Goal: Information Seeking & Learning: Learn about a topic

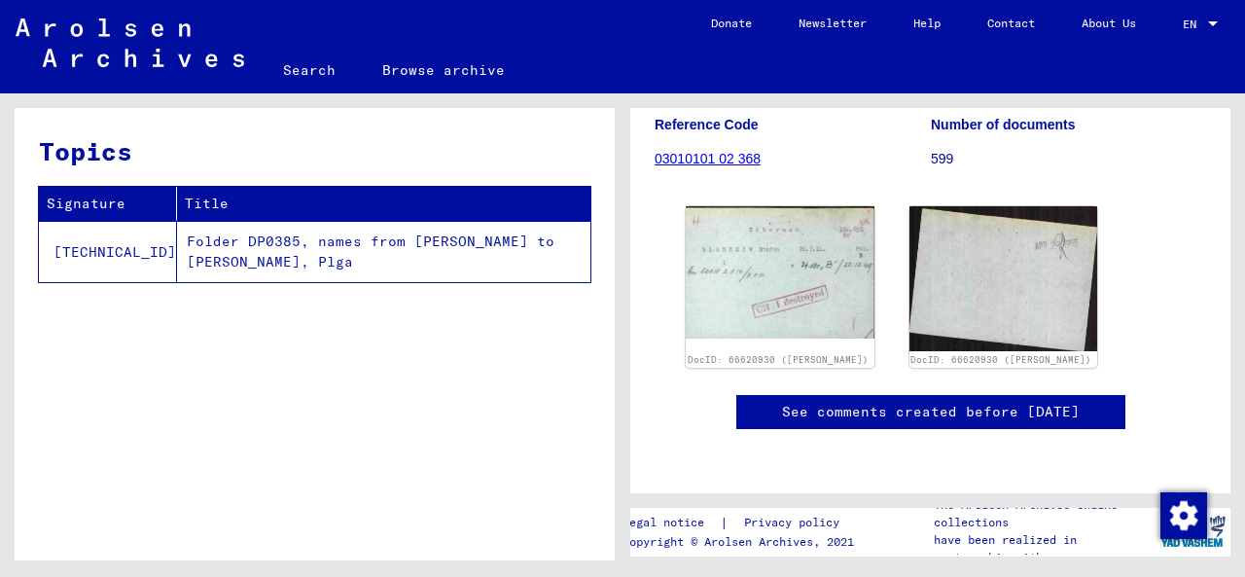
scroll to position [378, 0]
click at [1006, 402] on link "See comments created before [DATE]" at bounding box center [931, 412] width 298 height 20
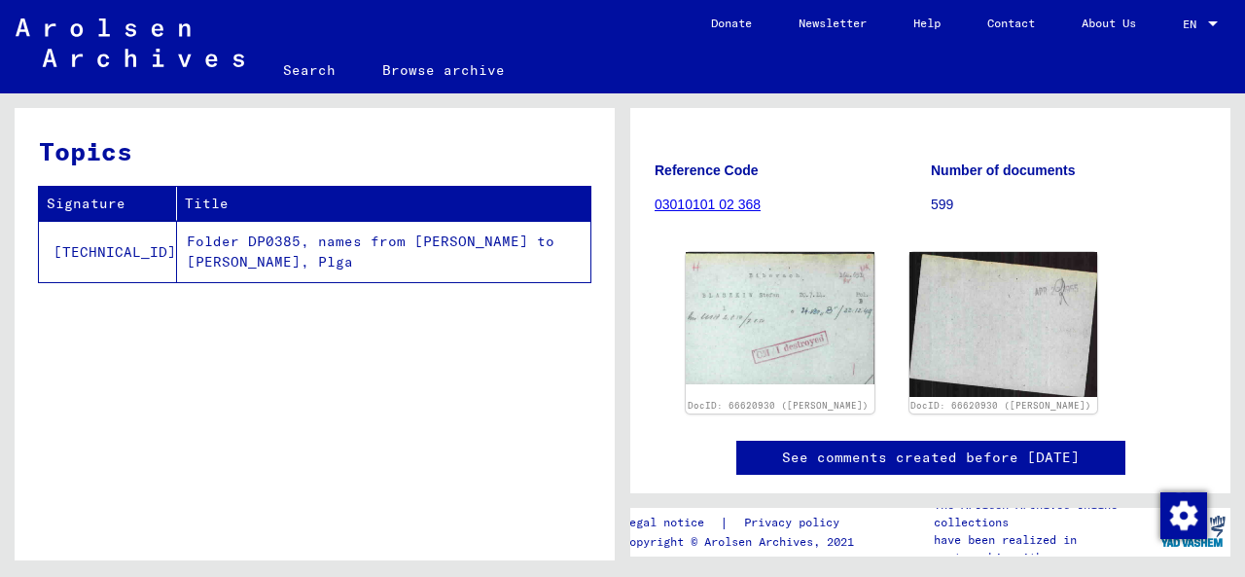
scroll to position [229, 0]
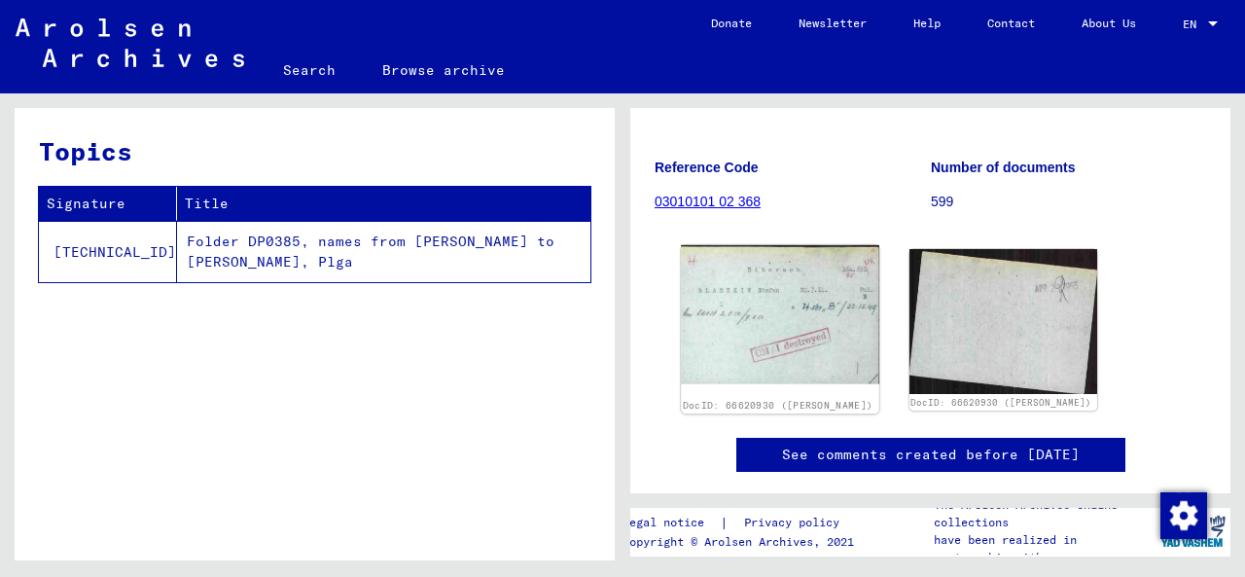
click at [761, 315] on img at bounding box center [779, 314] width 197 height 139
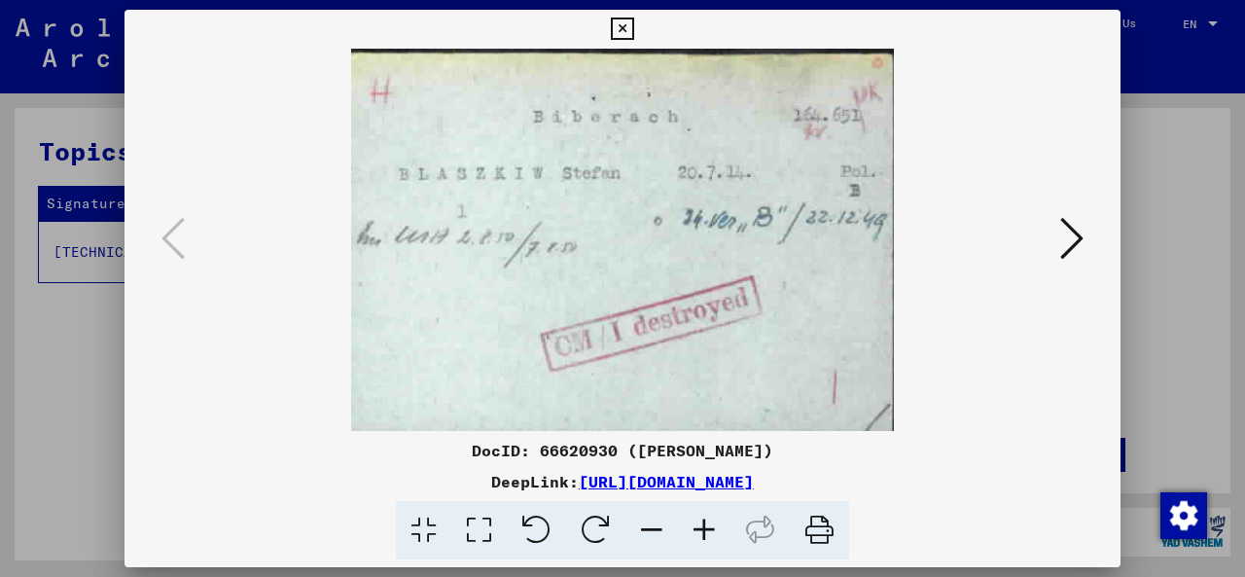
click at [1076, 239] on icon at bounding box center [1071, 238] width 23 height 47
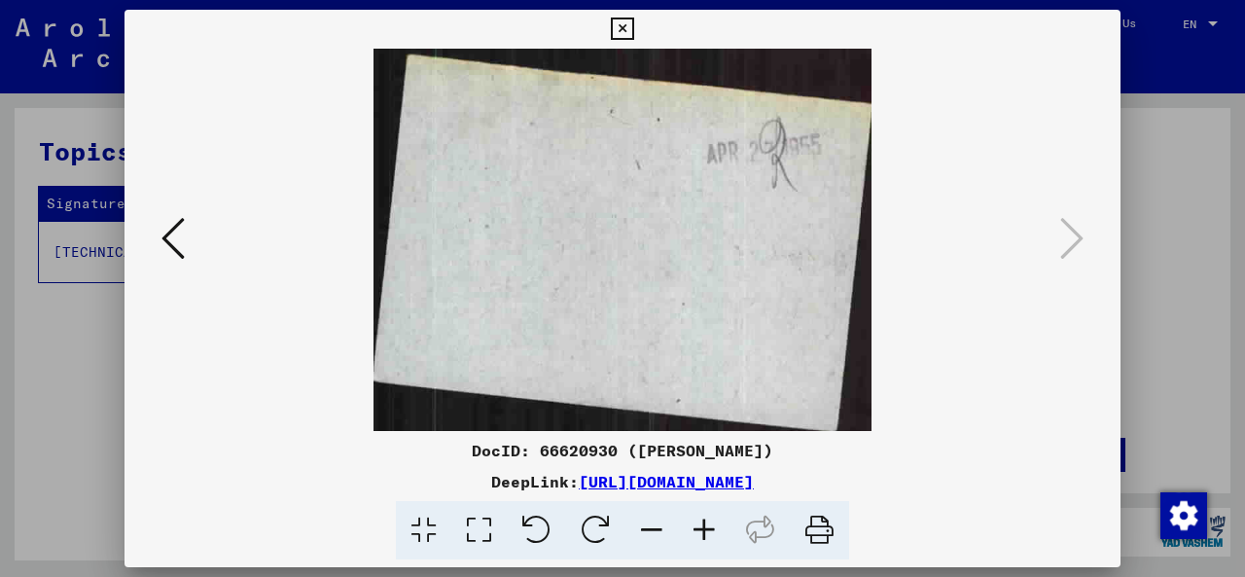
click at [1159, 229] on div at bounding box center [622, 288] width 1245 height 577
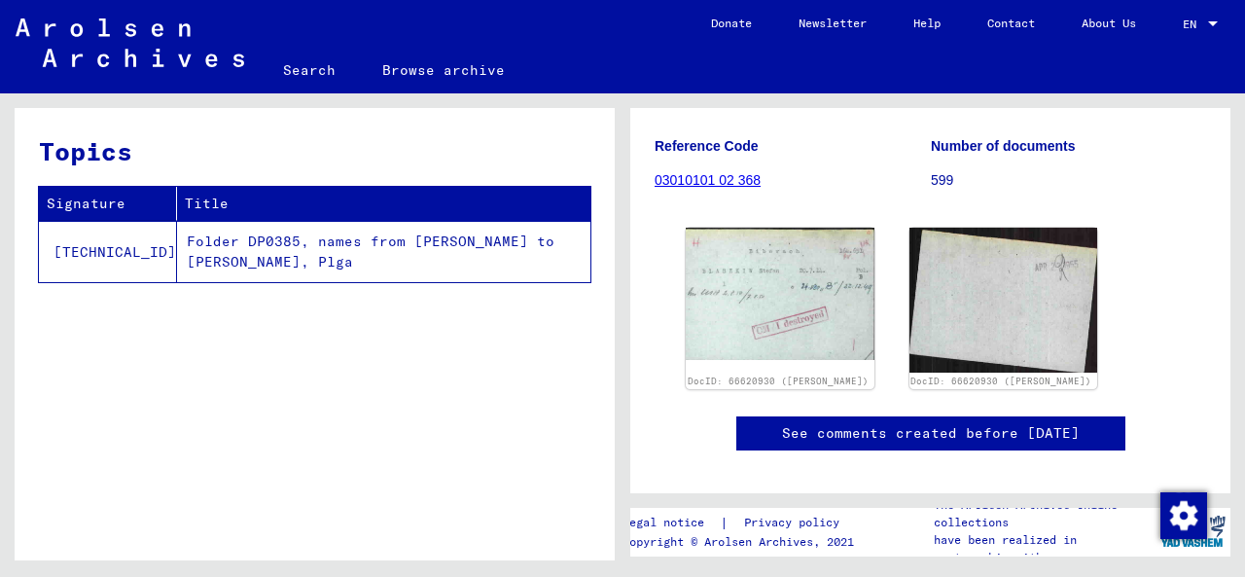
scroll to position [251, 0]
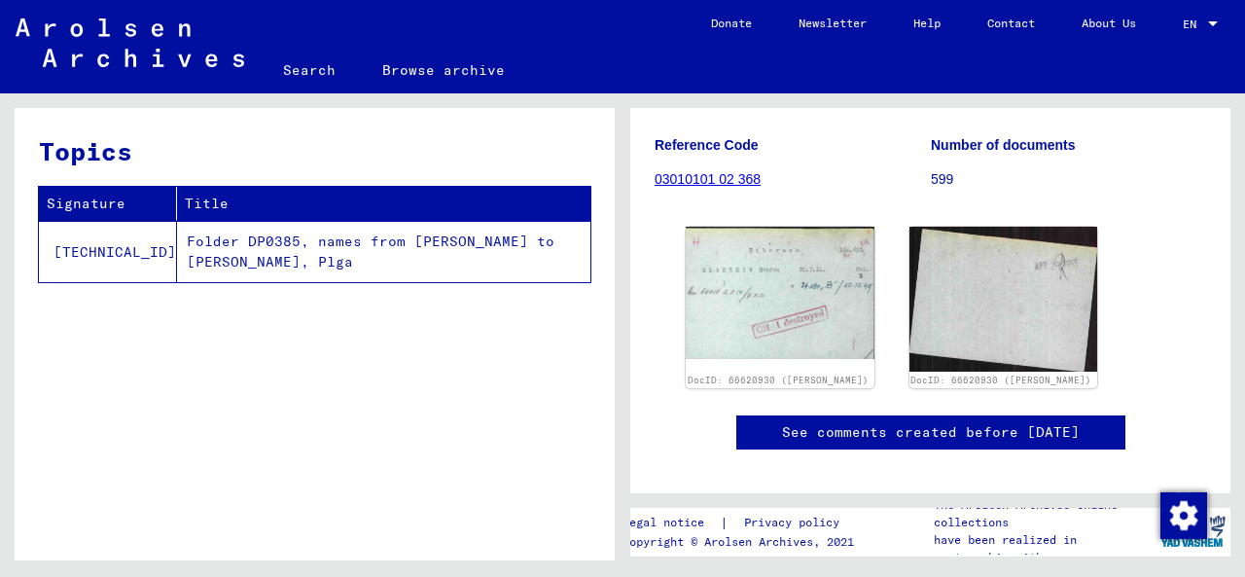
click at [739, 182] on link "03010101 02 368" at bounding box center [708, 179] width 106 height 16
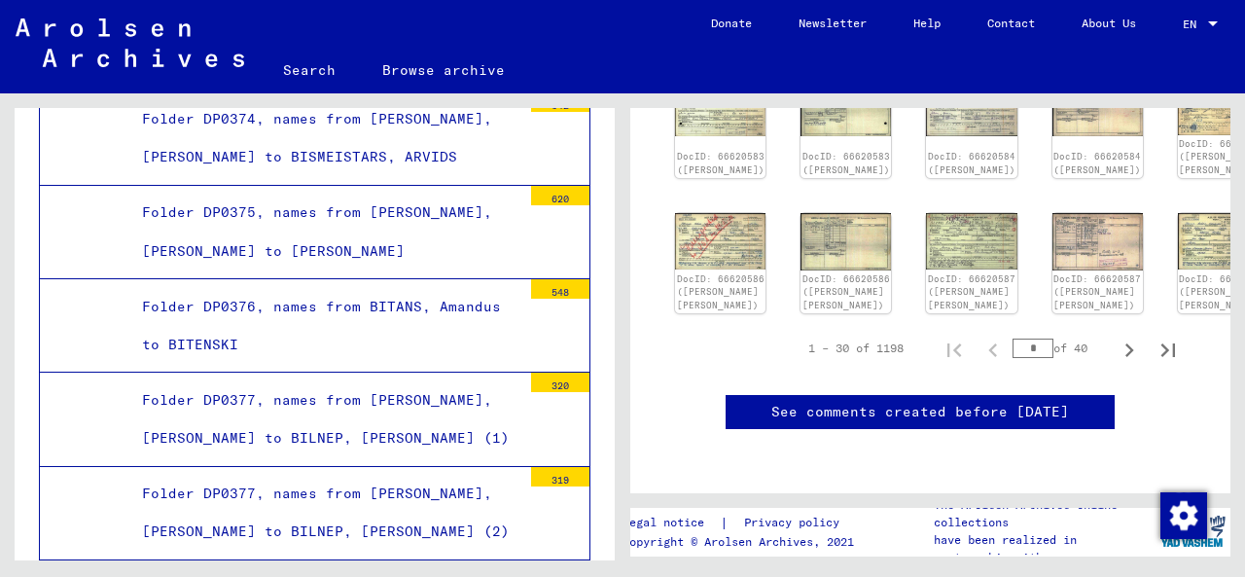
scroll to position [849, 11]
click at [1125, 357] on icon "Next page" at bounding box center [1129, 350] width 9 height 14
type input "*"
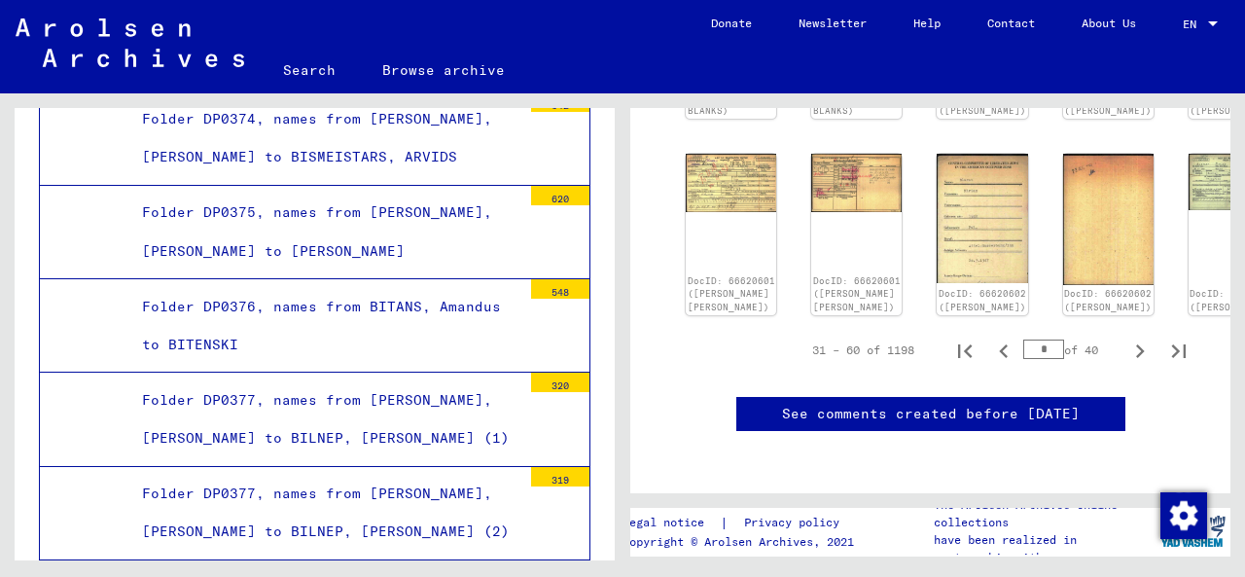
scroll to position [958, 0]
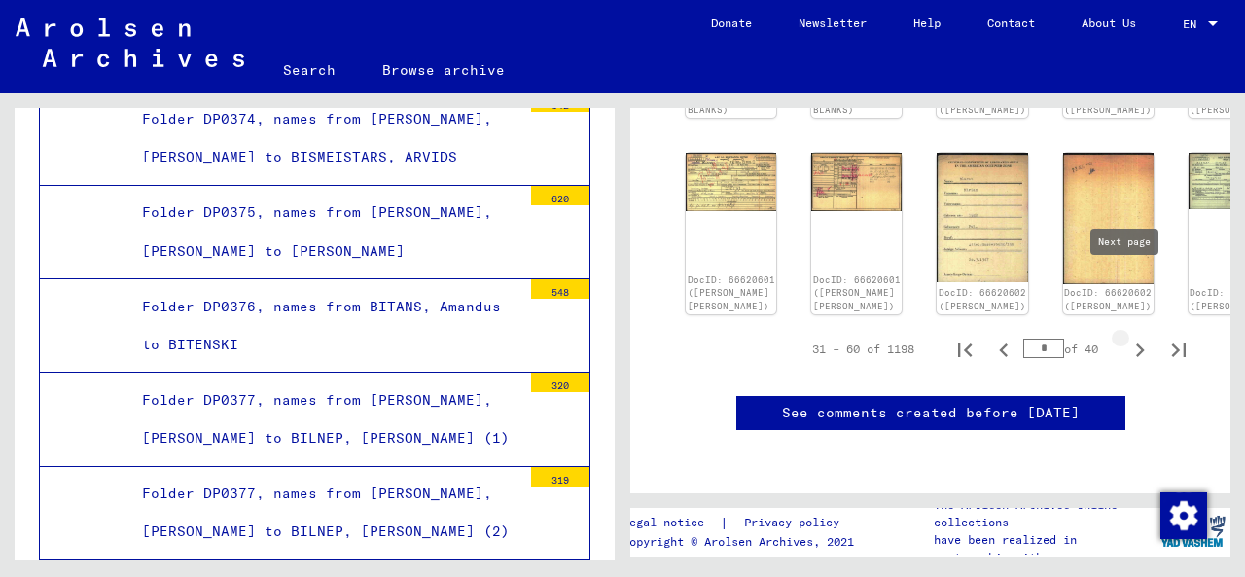
click at [1126, 337] on icon "Next page" at bounding box center [1139, 350] width 27 height 27
type input "*"
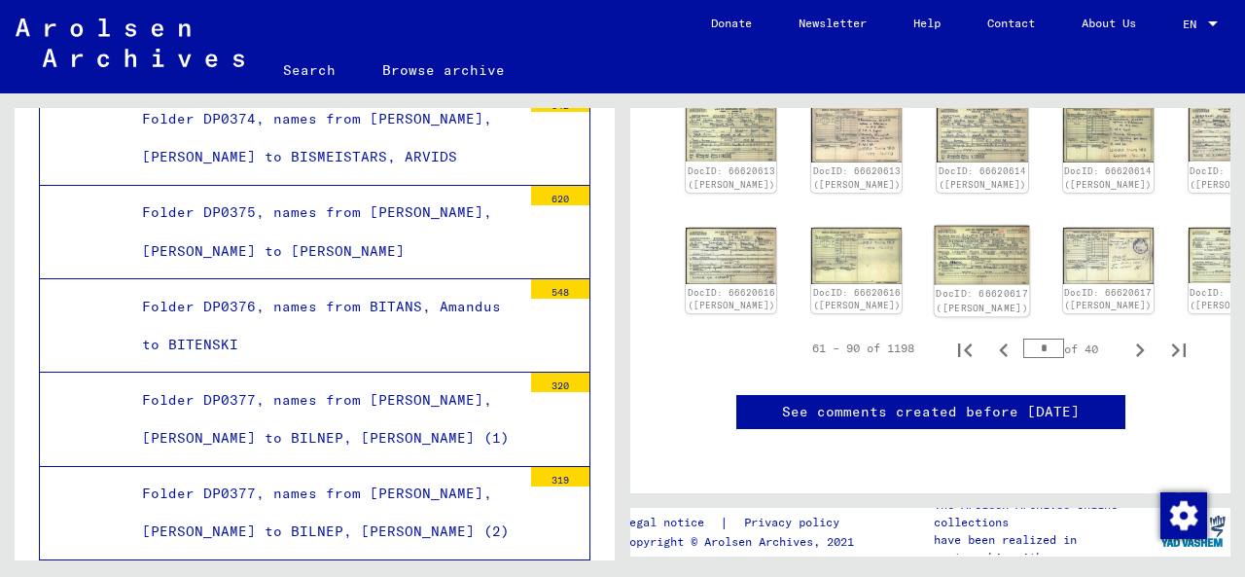
scroll to position [885, 0]
click at [1130, 364] on icon "Next page" at bounding box center [1139, 350] width 27 height 27
type input "*"
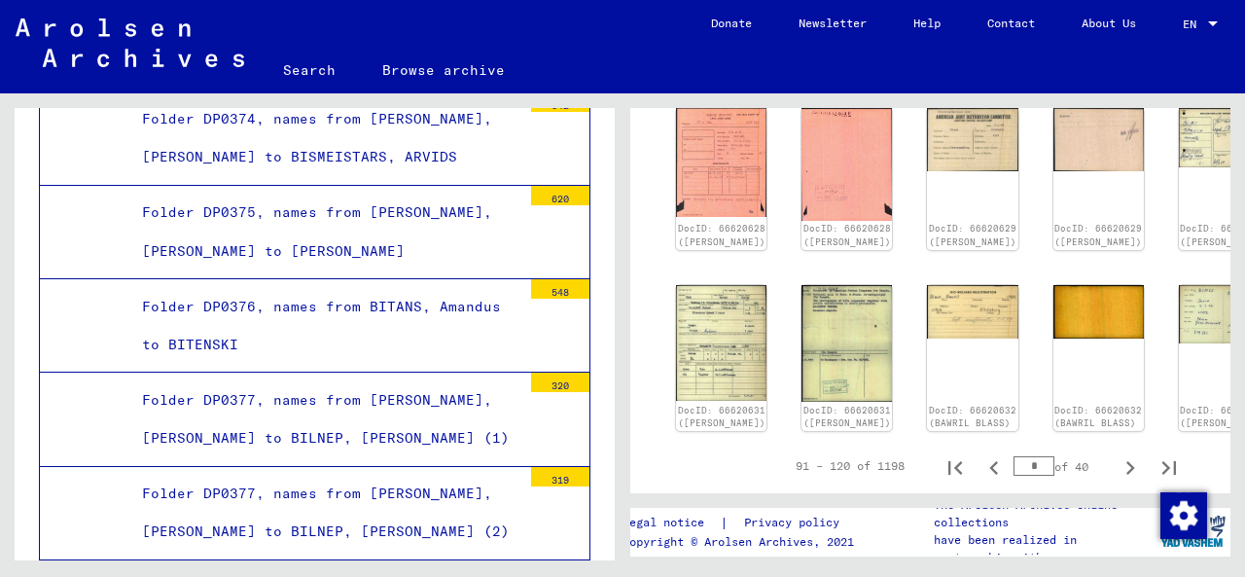
scroll to position [944, 10]
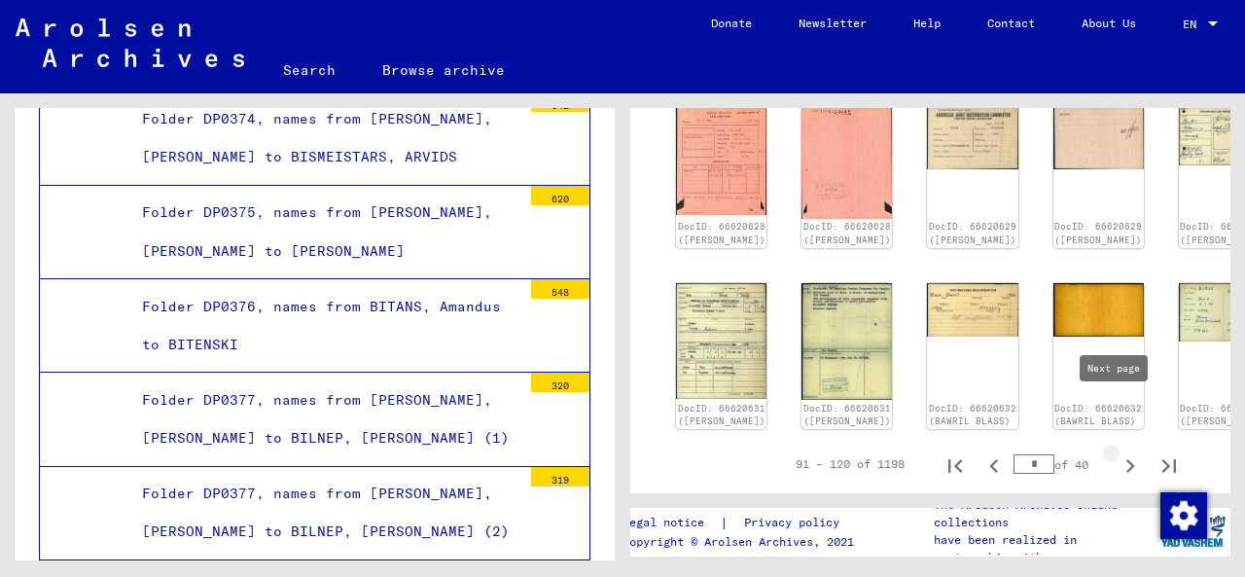
click at [1117, 452] on icon "Next page" at bounding box center [1130, 465] width 27 height 27
type input "*"
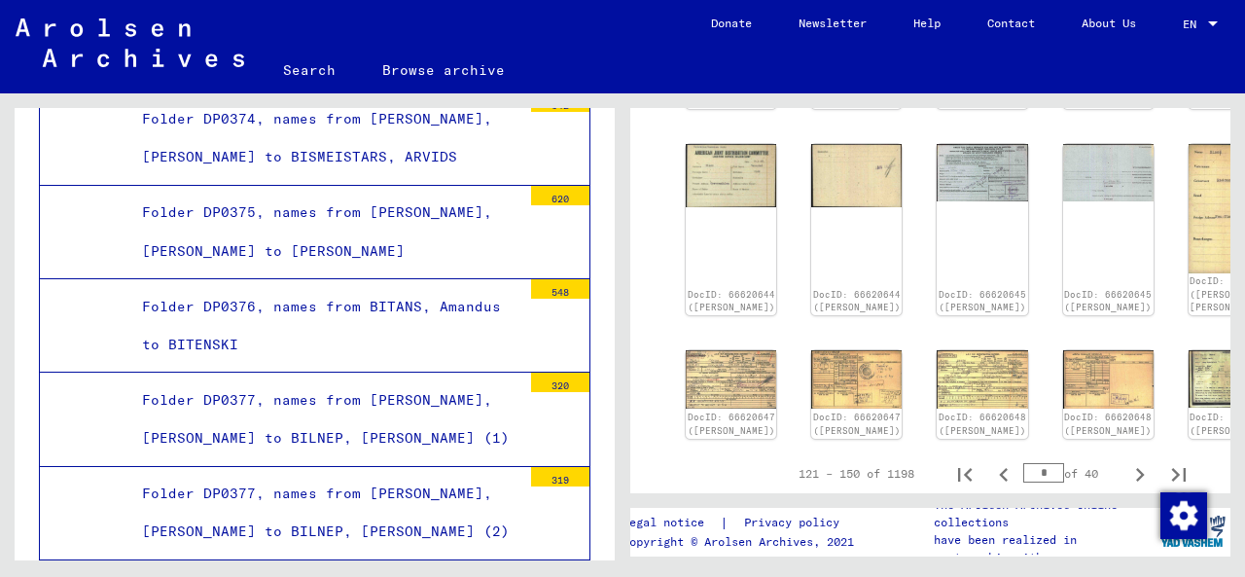
scroll to position [922, 0]
click at [1126, 461] on icon "Next page" at bounding box center [1139, 474] width 27 height 27
type input "*"
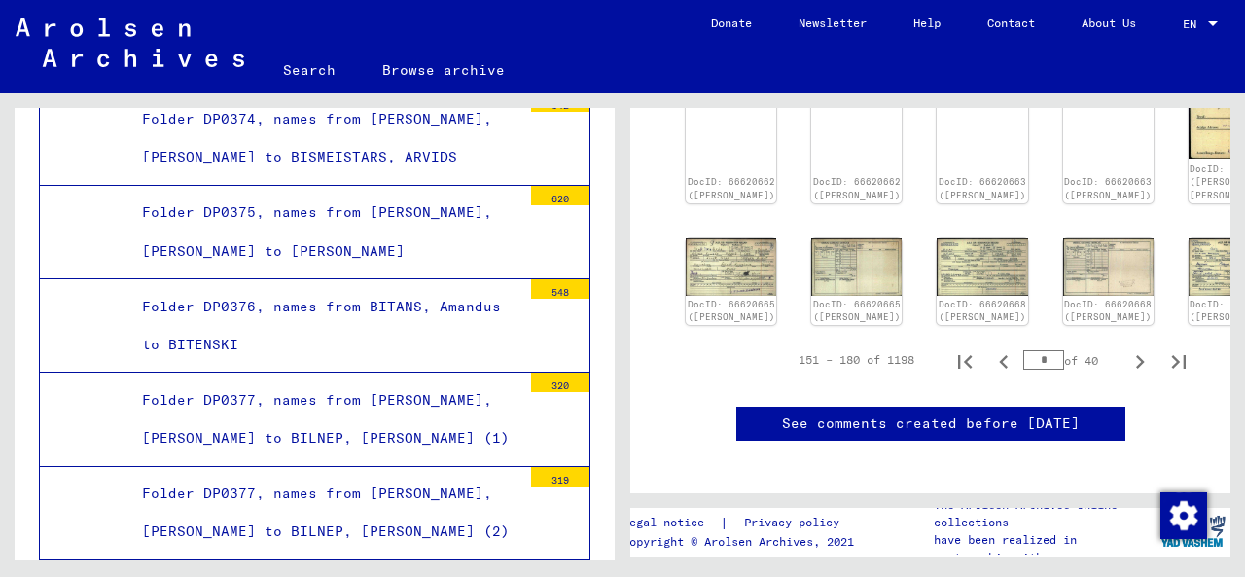
scroll to position [925, 0]
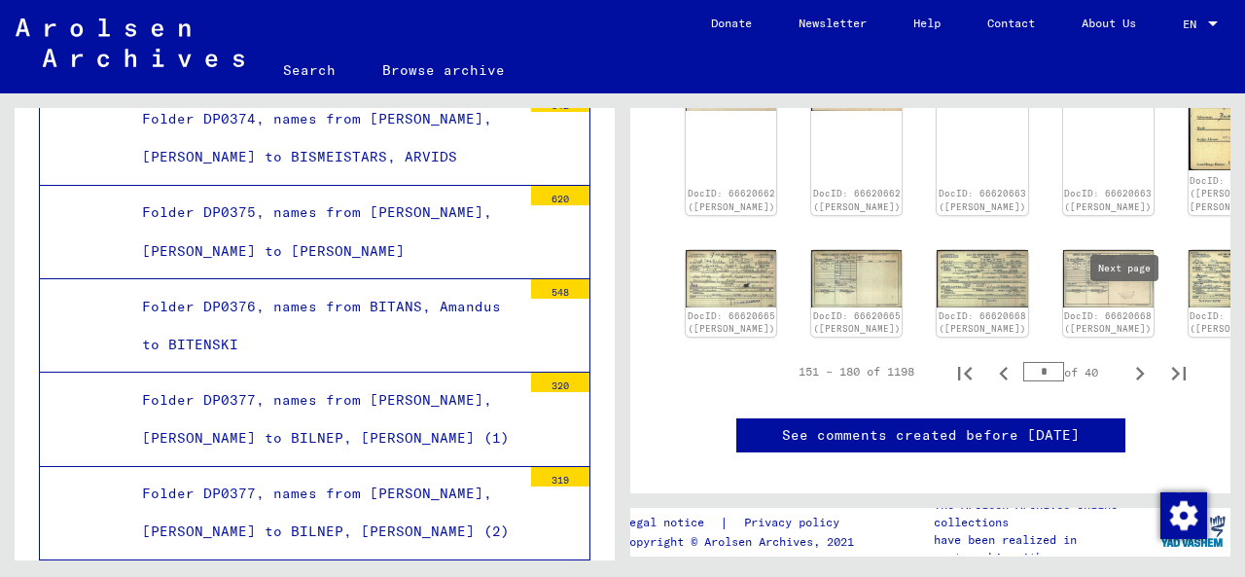
click at [1126, 360] on icon "Next page" at bounding box center [1139, 373] width 27 height 27
type input "*"
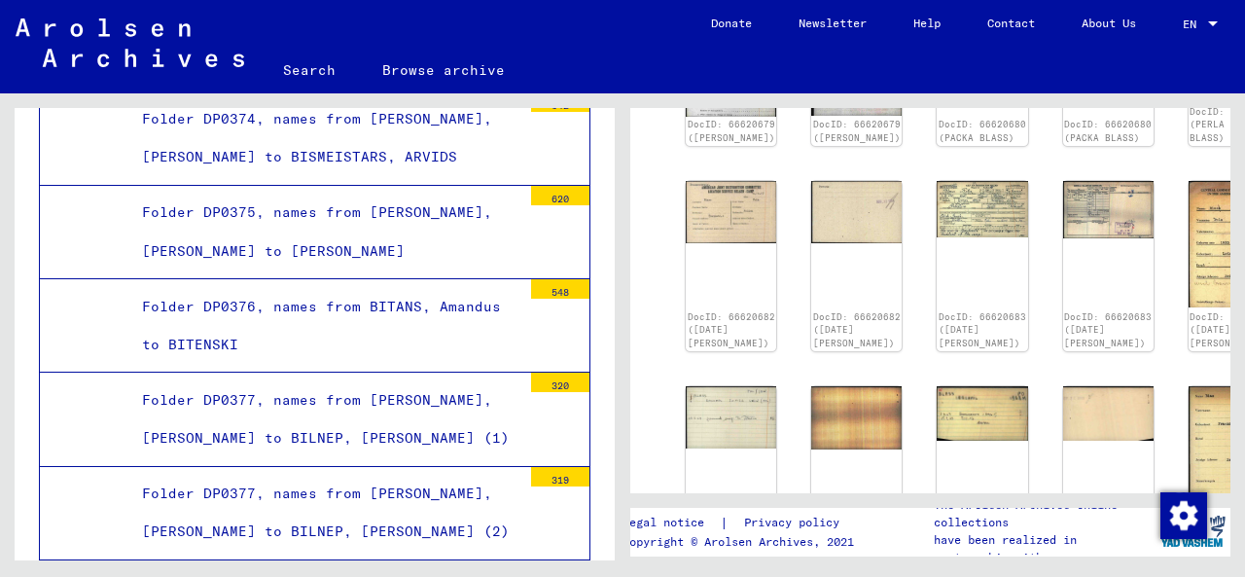
scroll to position [841, 0]
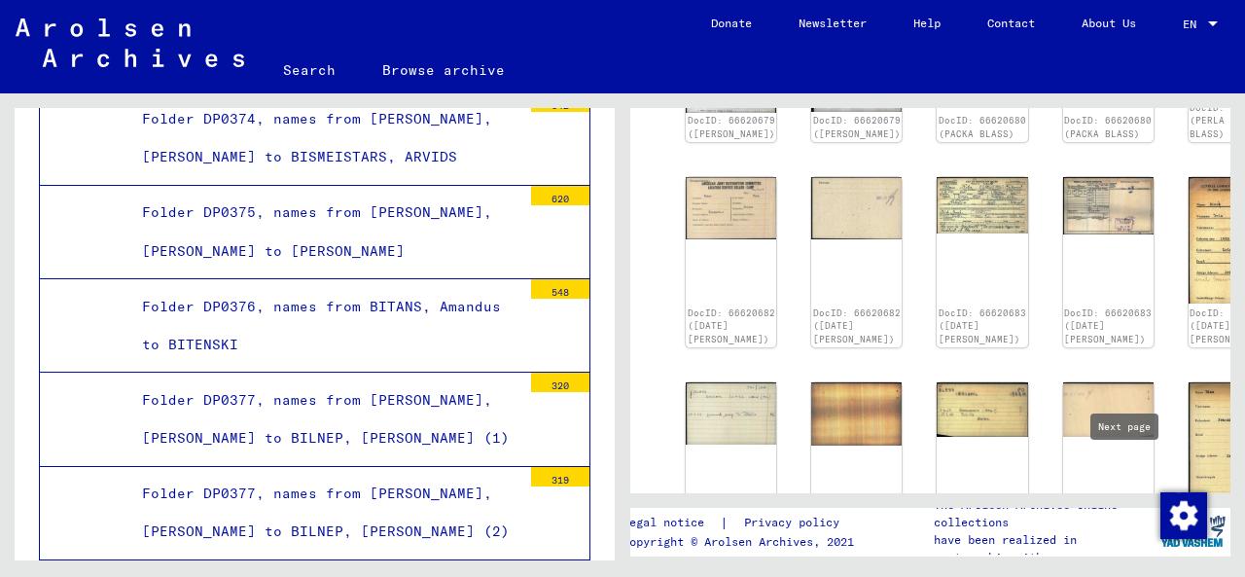
click at [1136, 569] on icon "Next page" at bounding box center [1140, 576] width 9 height 14
type input "*"
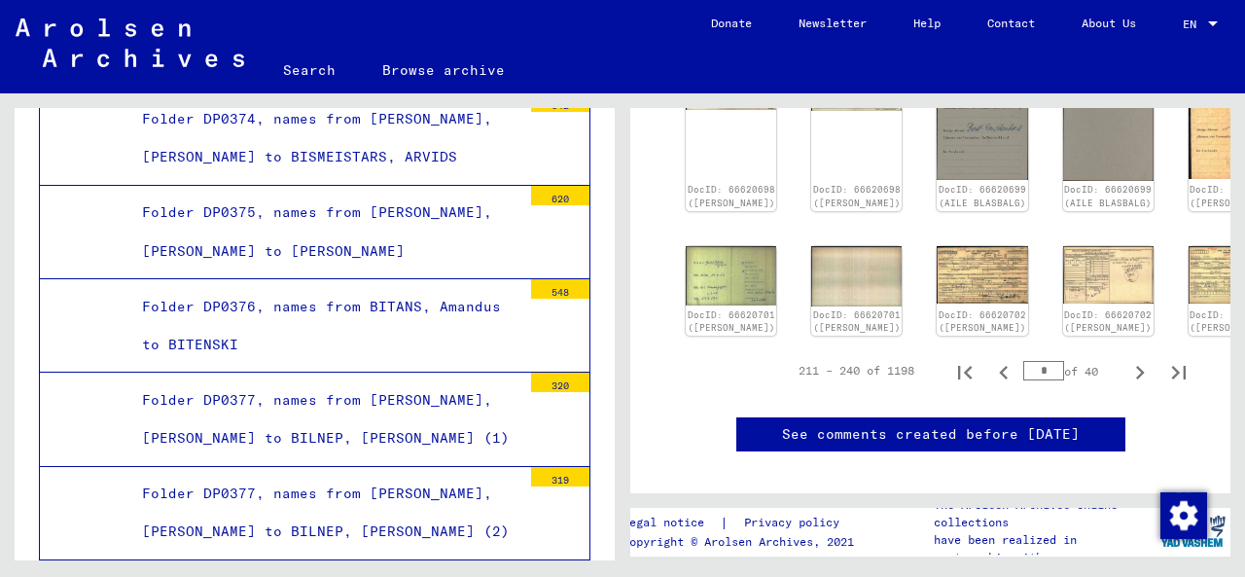
scroll to position [937, 0]
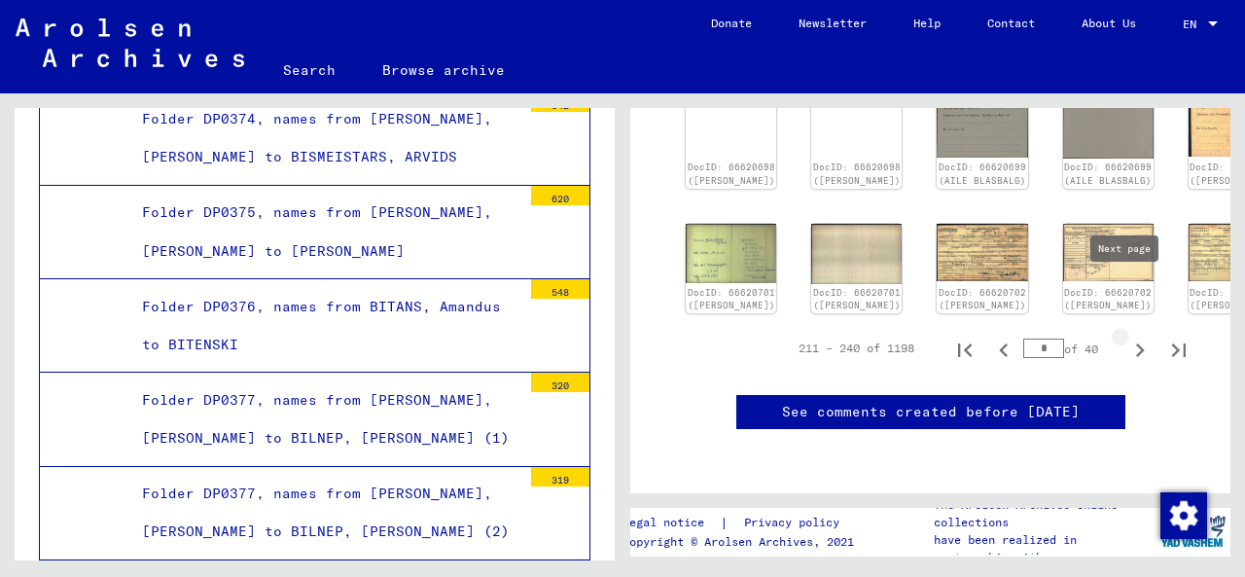
click at [1126, 337] on icon "Next page" at bounding box center [1139, 350] width 27 height 27
type input "*"
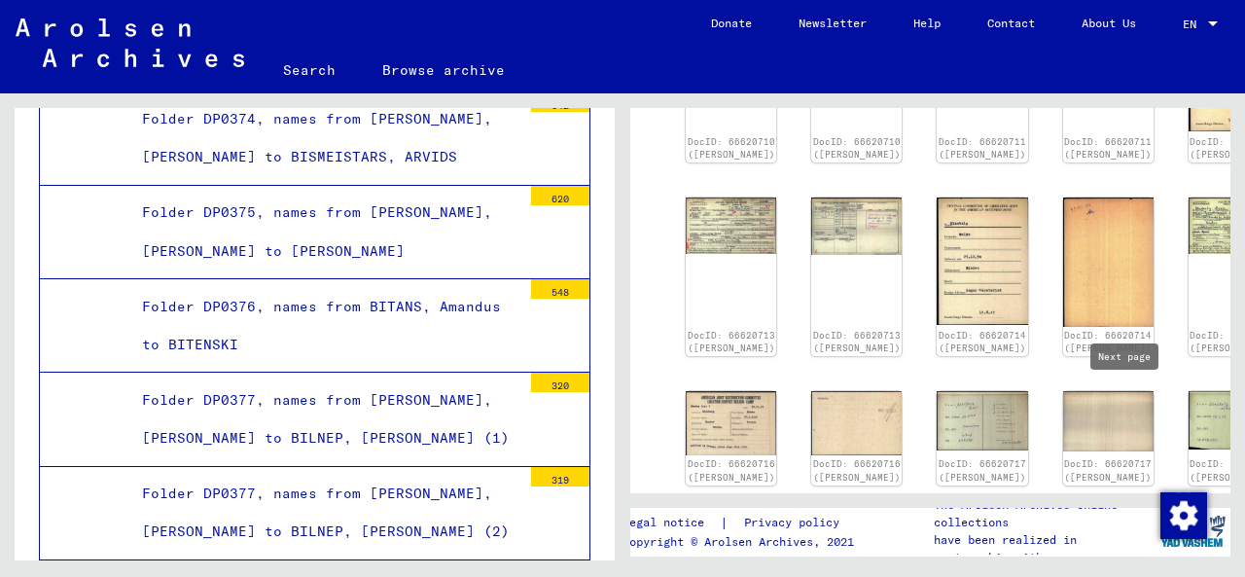
scroll to position [905, 0]
click at [1126, 508] on icon "Next page" at bounding box center [1139, 521] width 27 height 27
type input "**"
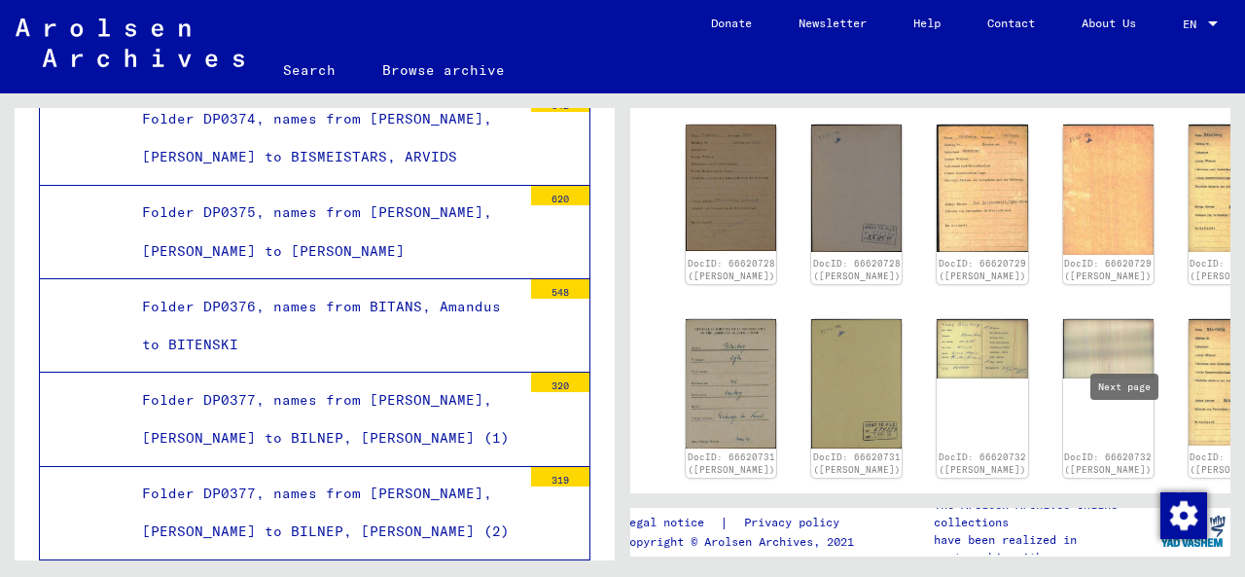
click at [1136, 508] on icon "Next page" at bounding box center [1140, 515] width 9 height 14
type input "**"
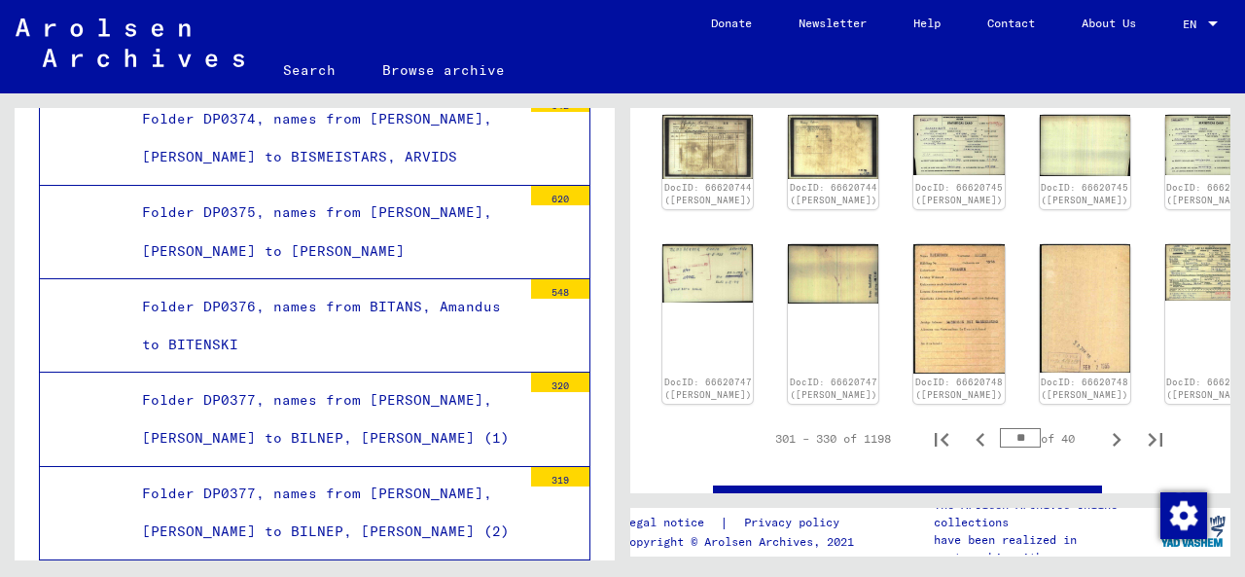
scroll to position [920, 21]
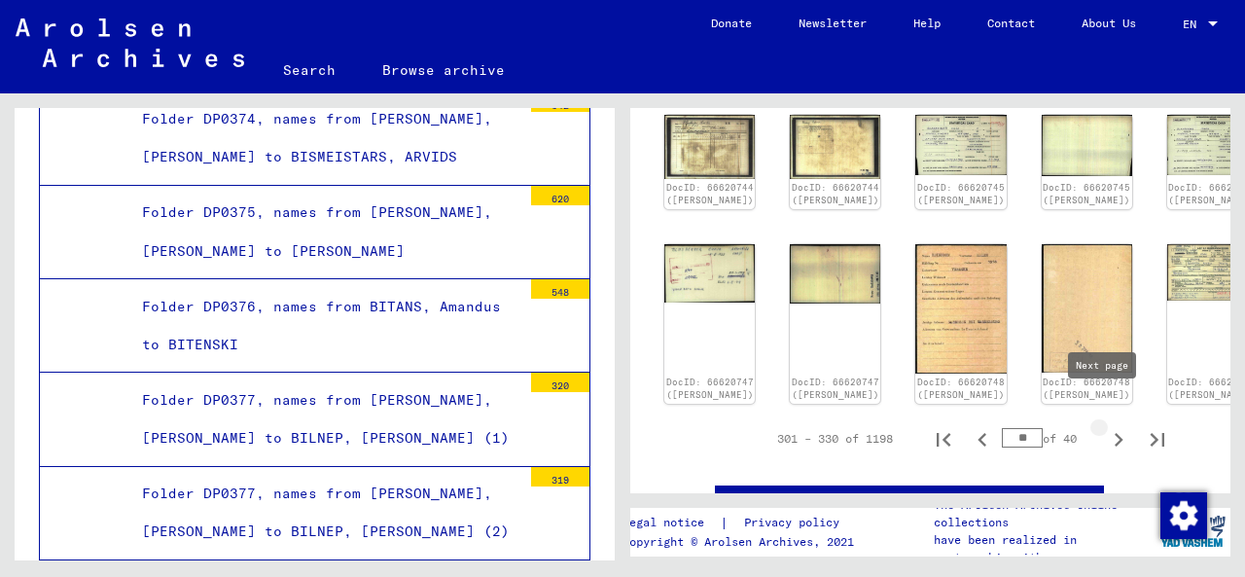
click at [1115, 433] on icon "Next page" at bounding box center [1119, 440] width 9 height 14
type input "**"
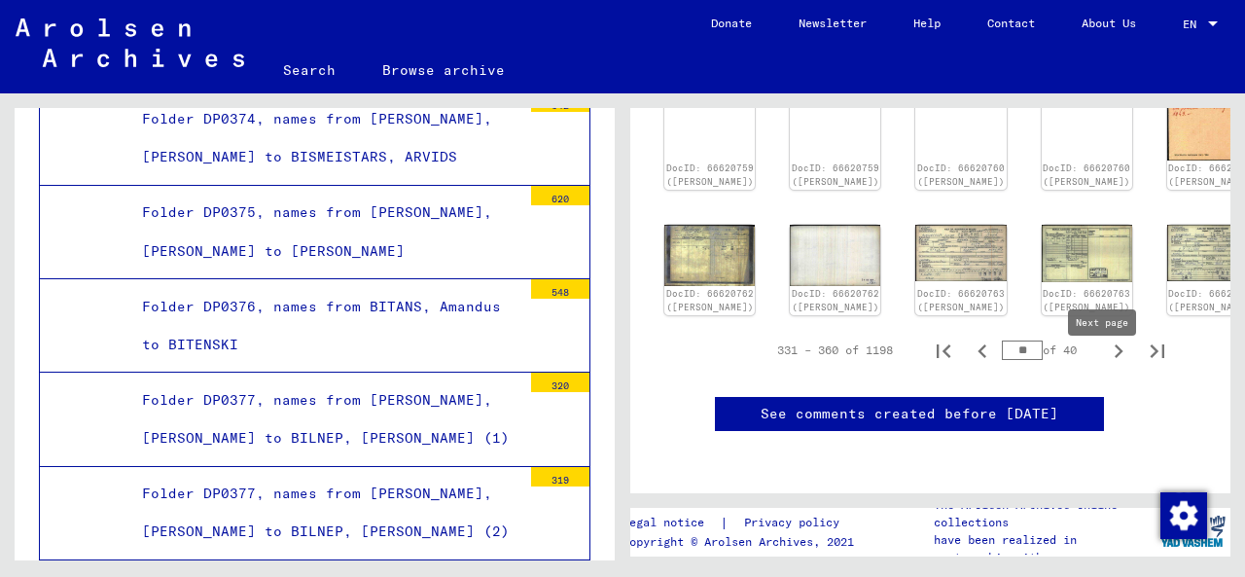
scroll to position [1014, 54]
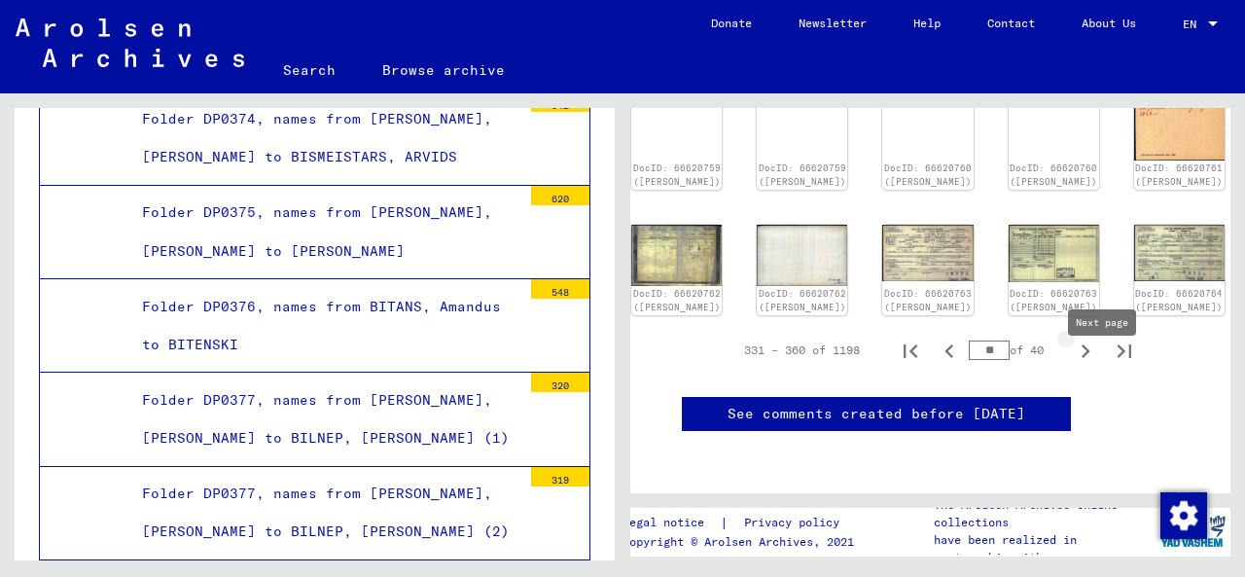
click at [1072, 365] on icon "Next page" at bounding box center [1085, 351] width 27 height 27
type input "**"
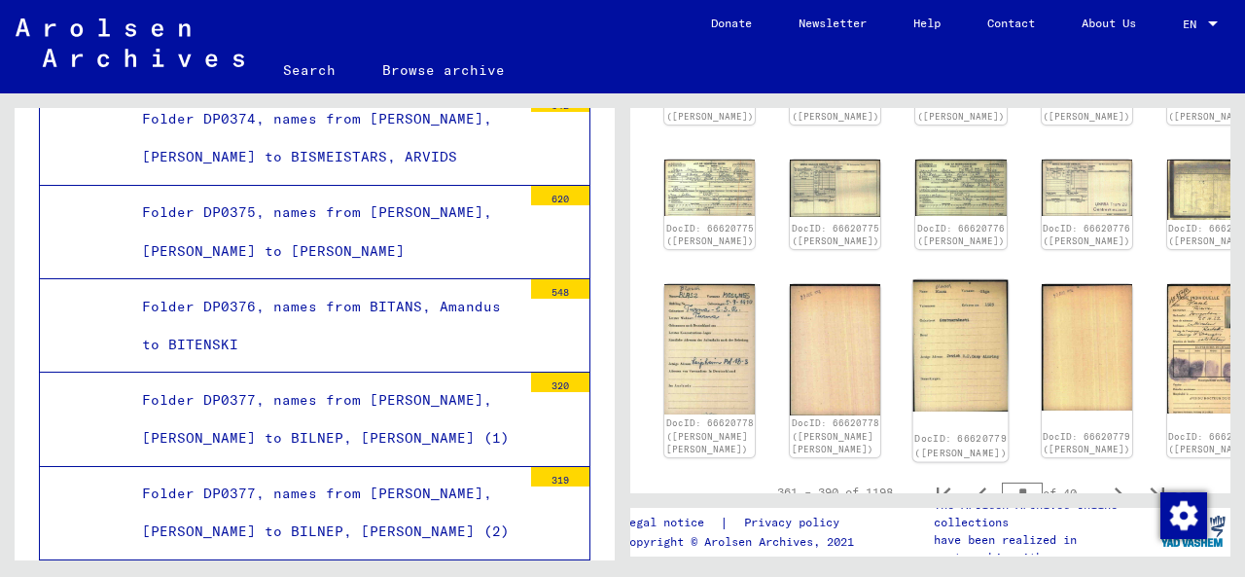
scroll to position [798, 21]
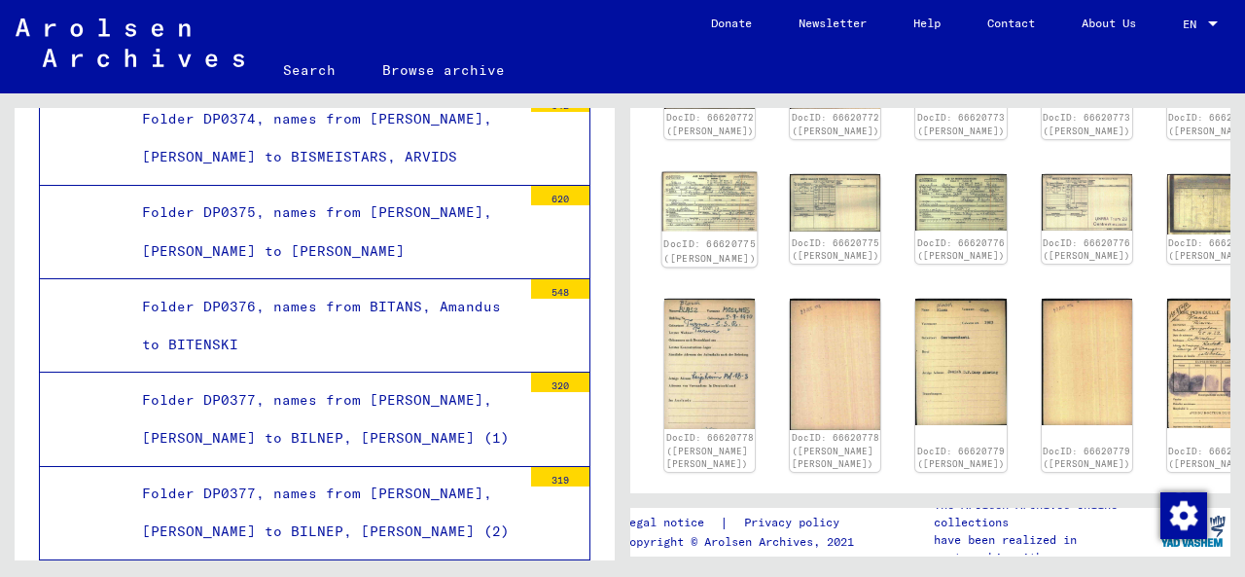
click at [708, 204] on img at bounding box center [709, 200] width 95 height 59
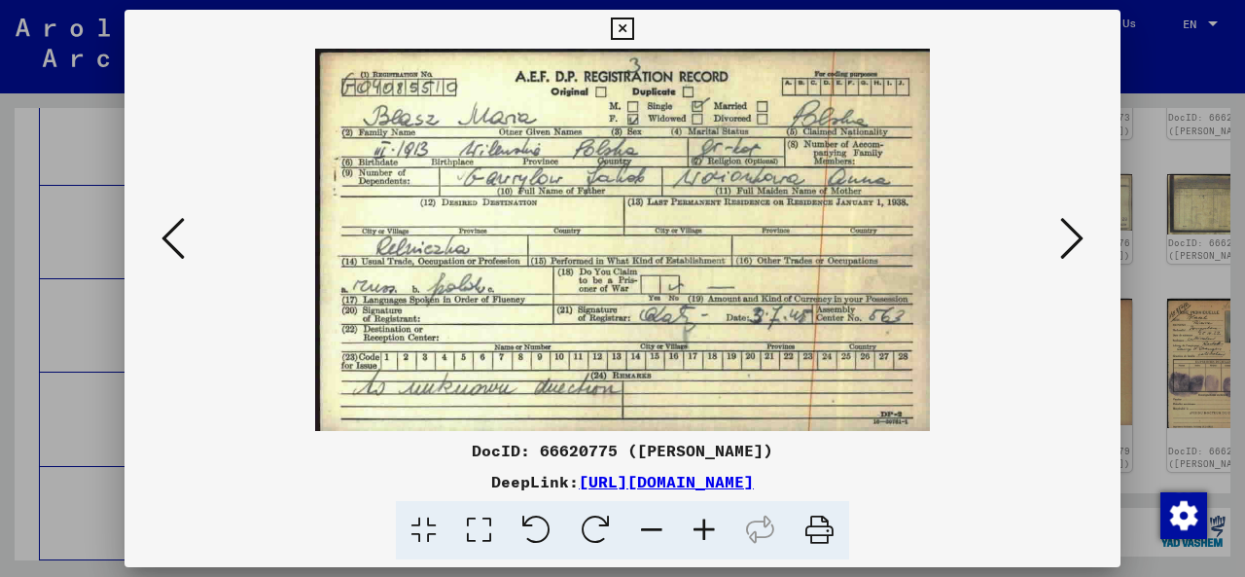
click at [1074, 242] on icon at bounding box center [1071, 238] width 23 height 47
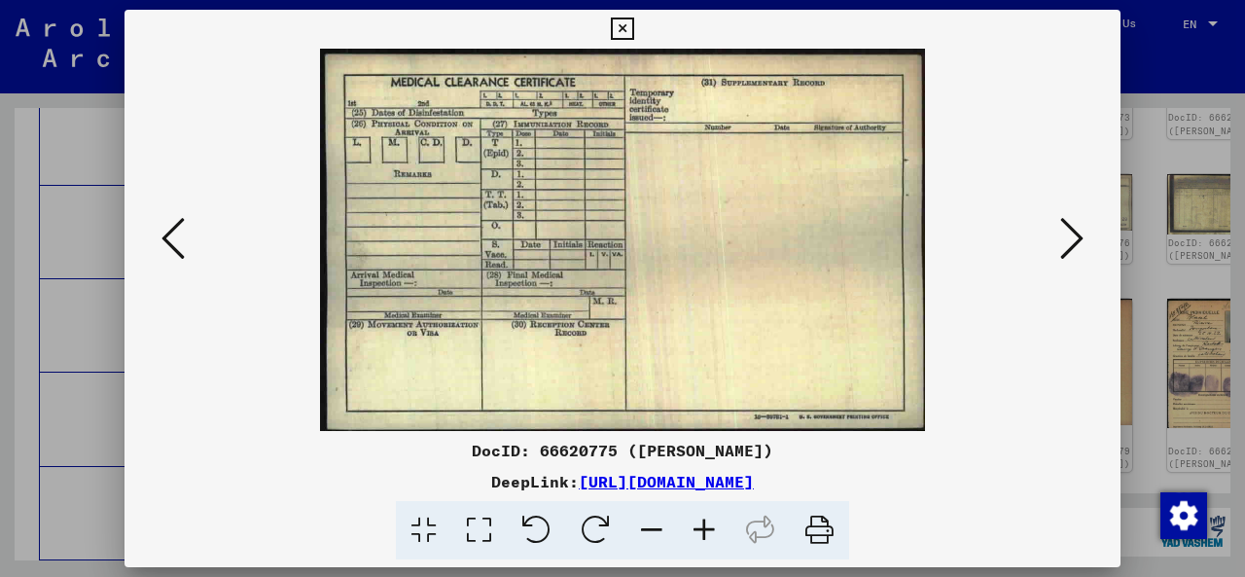
click at [1074, 242] on icon at bounding box center [1071, 238] width 23 height 47
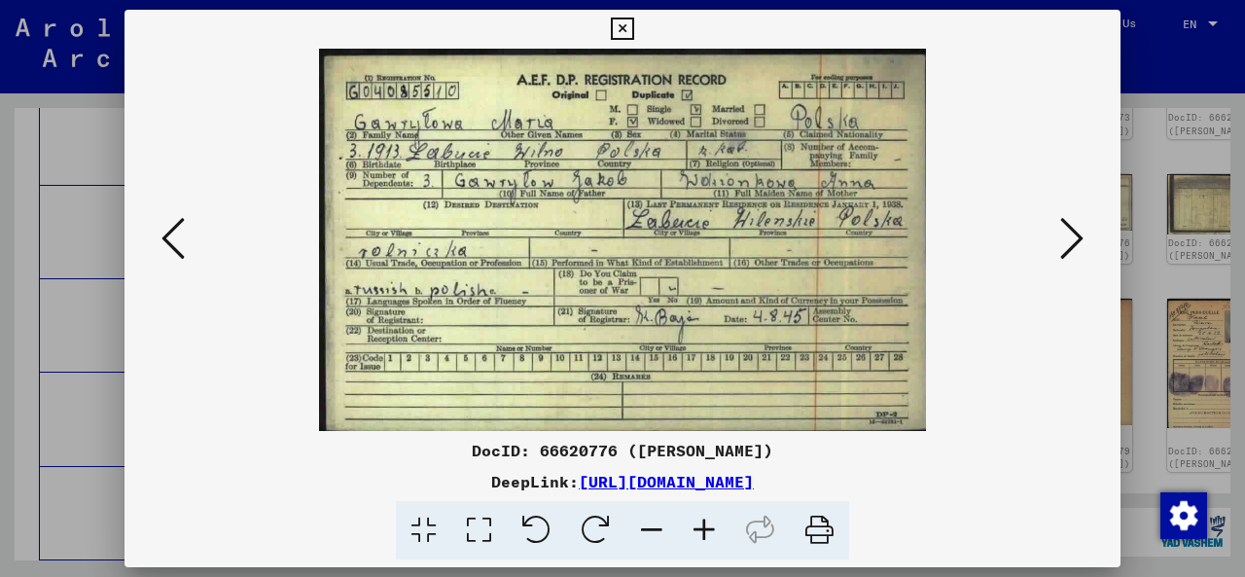
click at [1074, 242] on icon at bounding box center [1071, 238] width 23 height 47
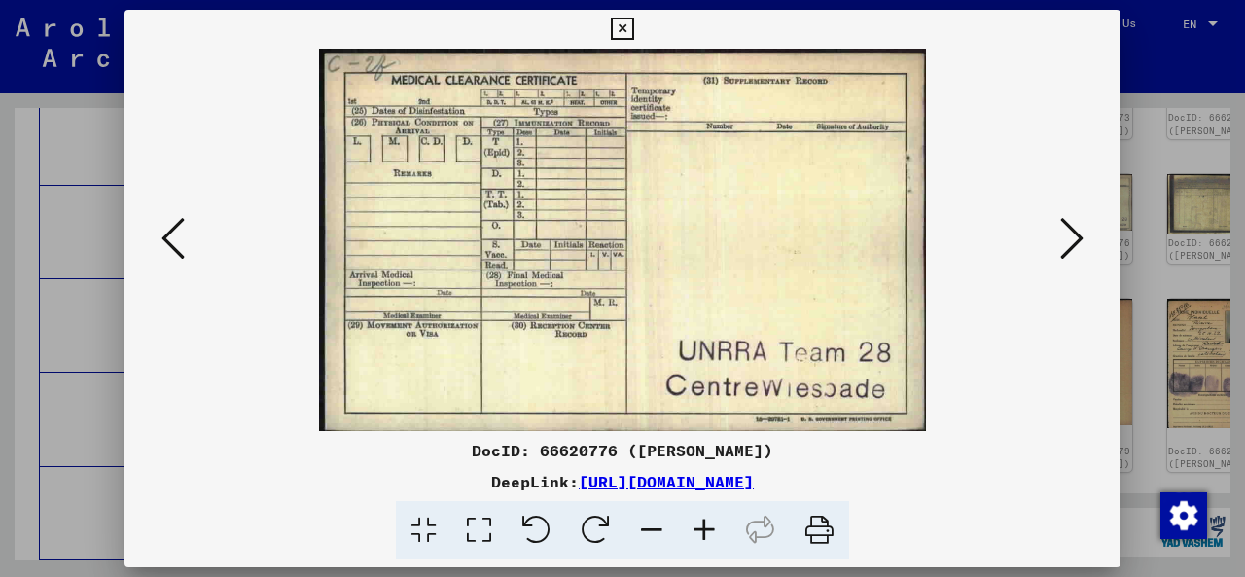
click at [1074, 242] on icon at bounding box center [1071, 238] width 23 height 47
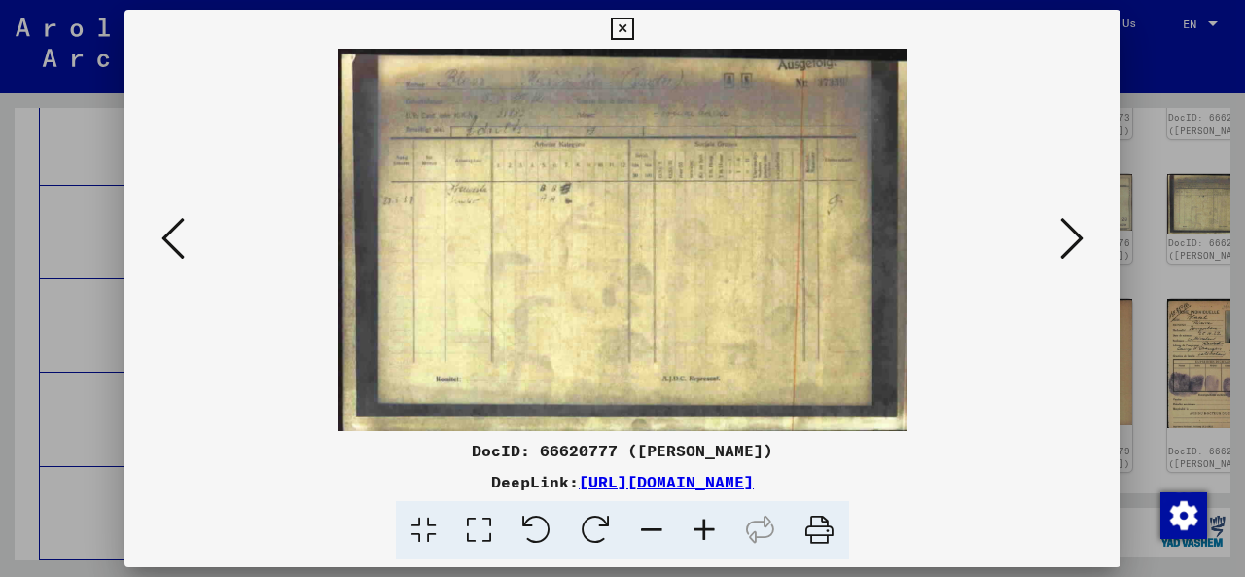
click at [1074, 242] on icon at bounding box center [1071, 238] width 23 height 47
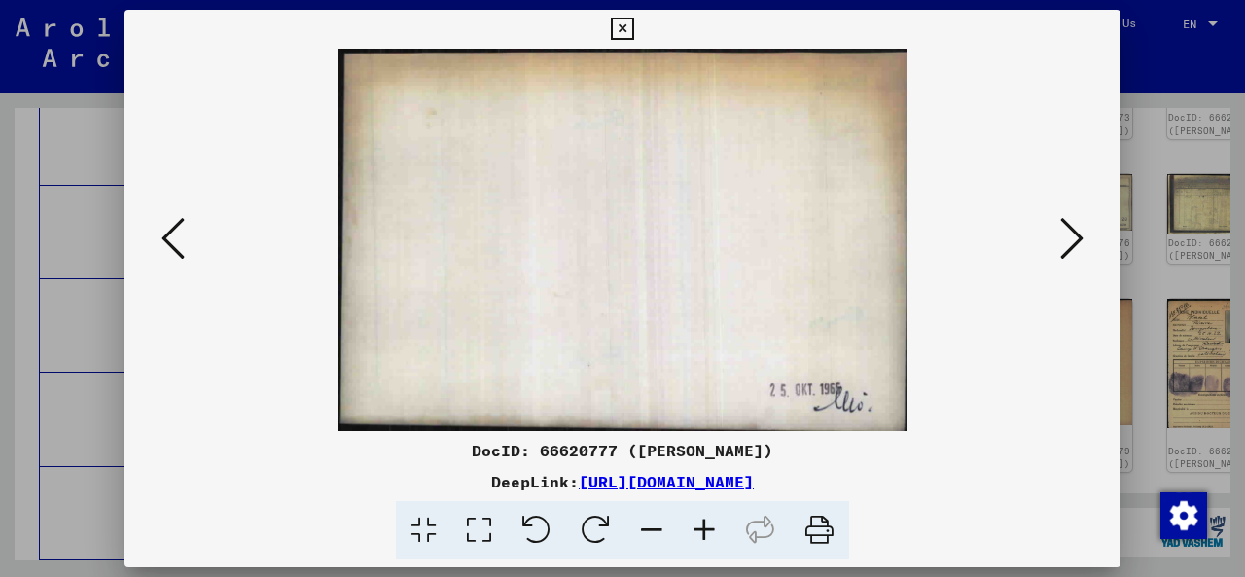
click at [1074, 242] on icon at bounding box center [1071, 238] width 23 height 47
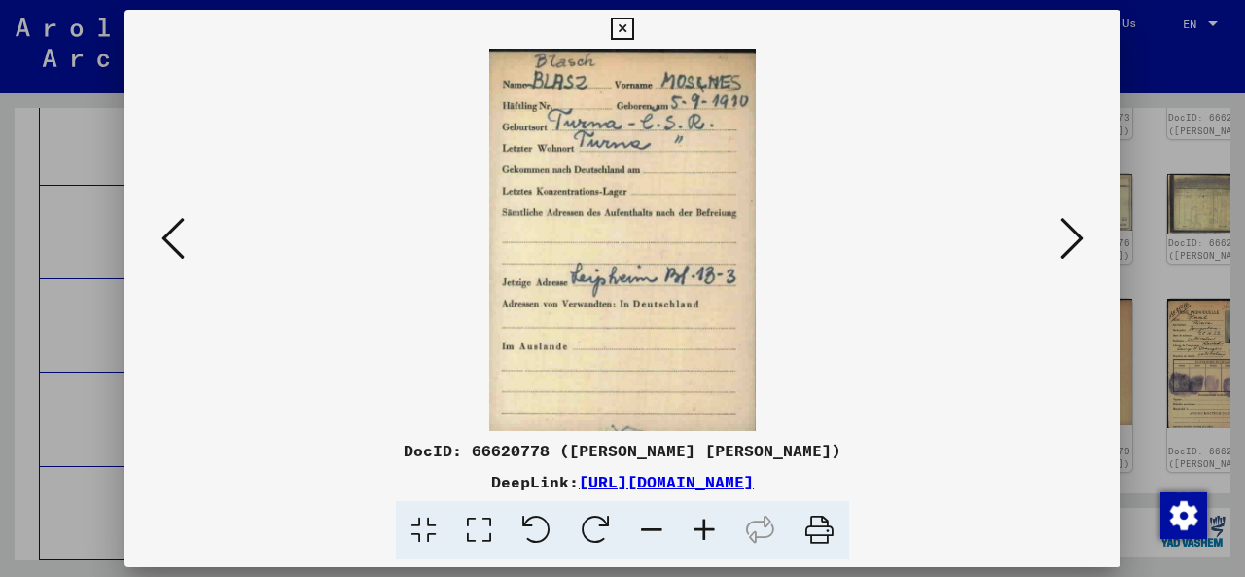
click at [1074, 242] on icon at bounding box center [1071, 238] width 23 height 47
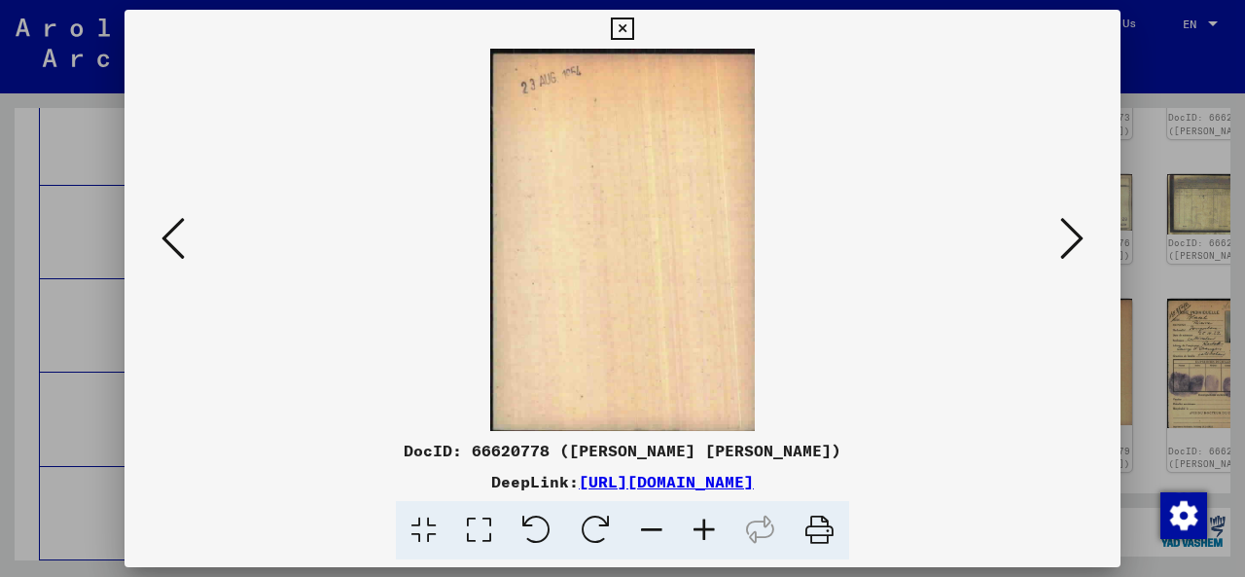
click at [1074, 242] on icon at bounding box center [1071, 238] width 23 height 47
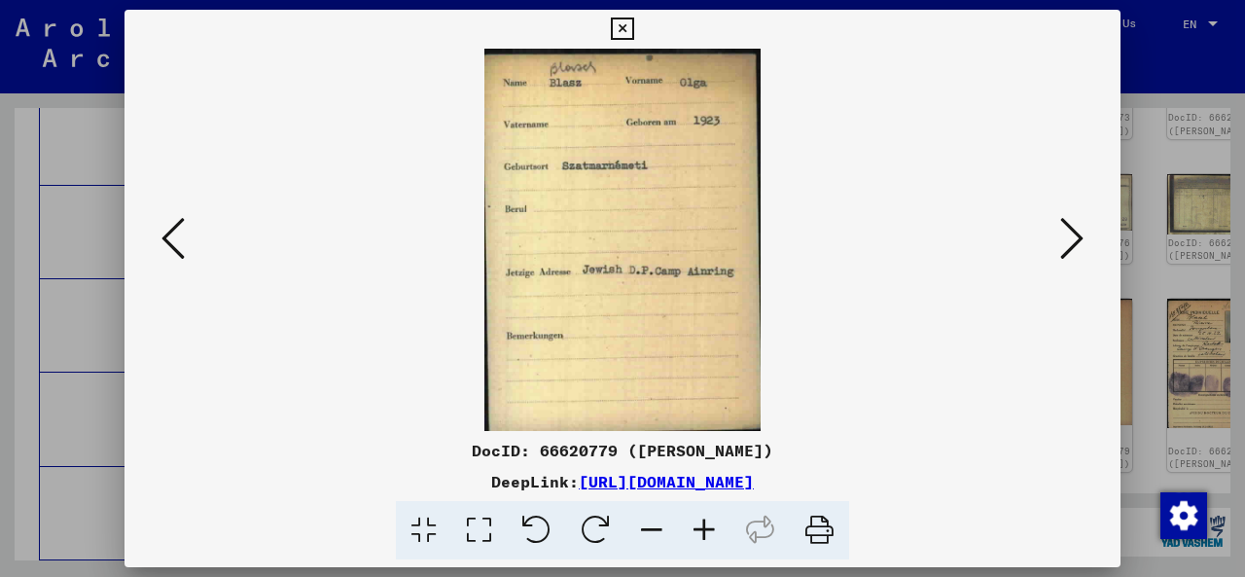
click at [1074, 242] on icon at bounding box center [1071, 238] width 23 height 47
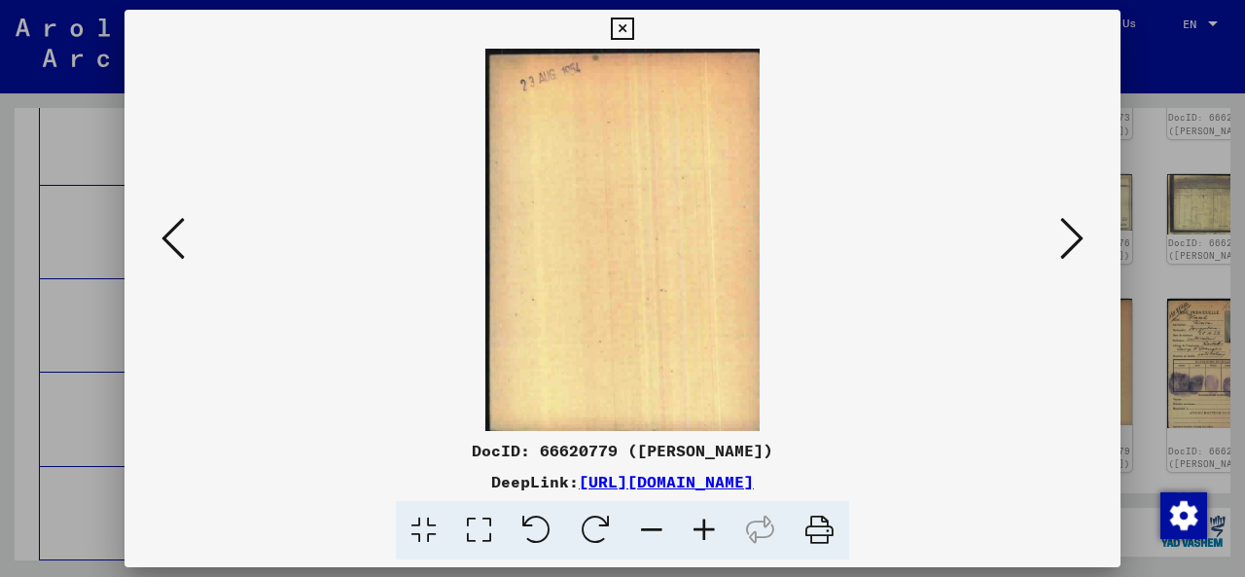
click at [1074, 242] on icon at bounding box center [1071, 238] width 23 height 47
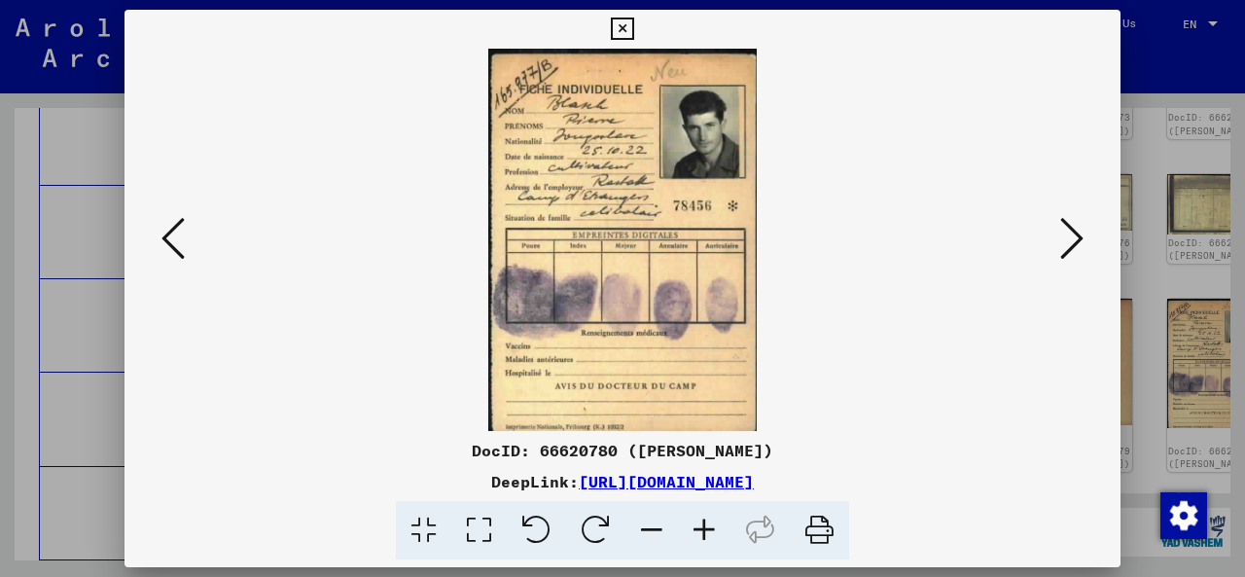
click at [1074, 242] on icon at bounding box center [1071, 238] width 23 height 47
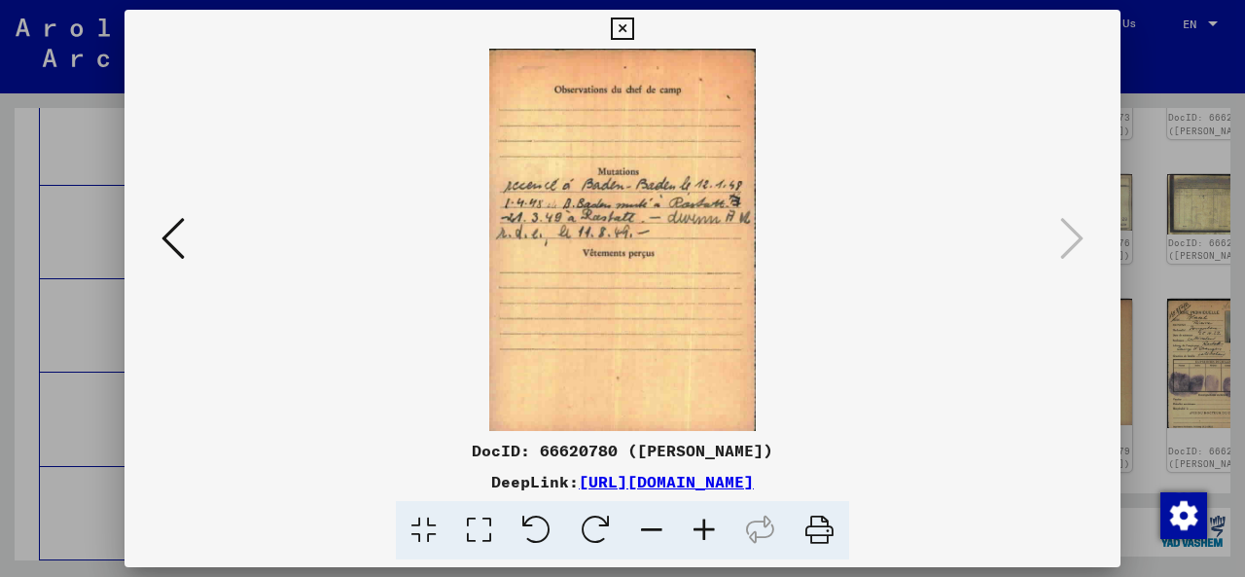
click at [617, 20] on icon at bounding box center [622, 29] width 22 height 23
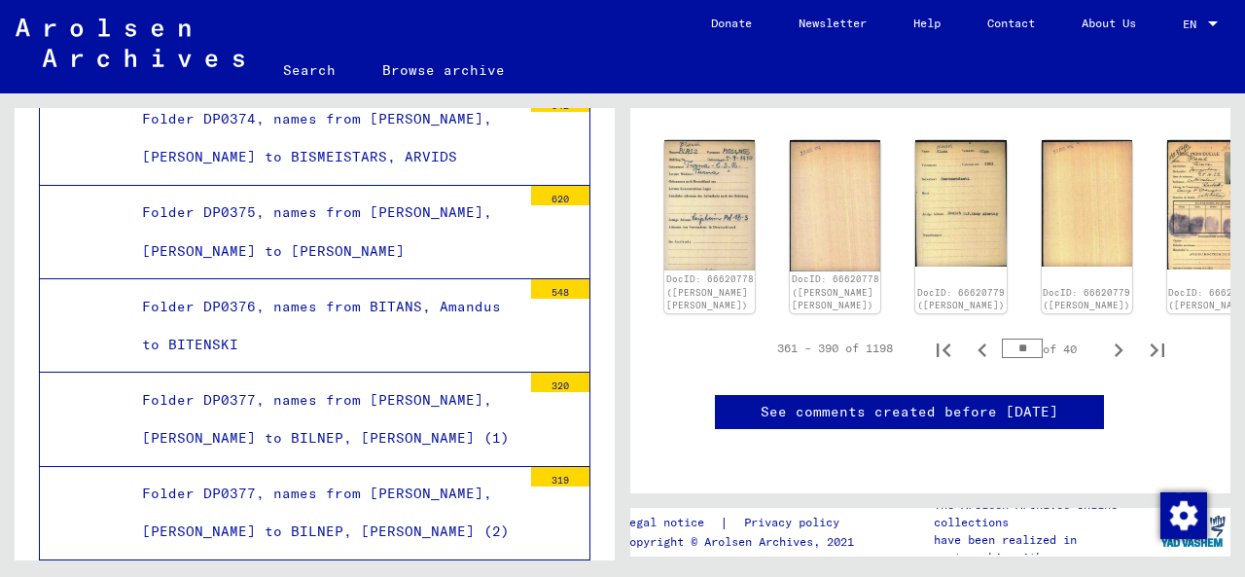
scroll to position [1025, 21]
click at [1107, 337] on icon "Next page" at bounding box center [1118, 350] width 27 height 27
type input "**"
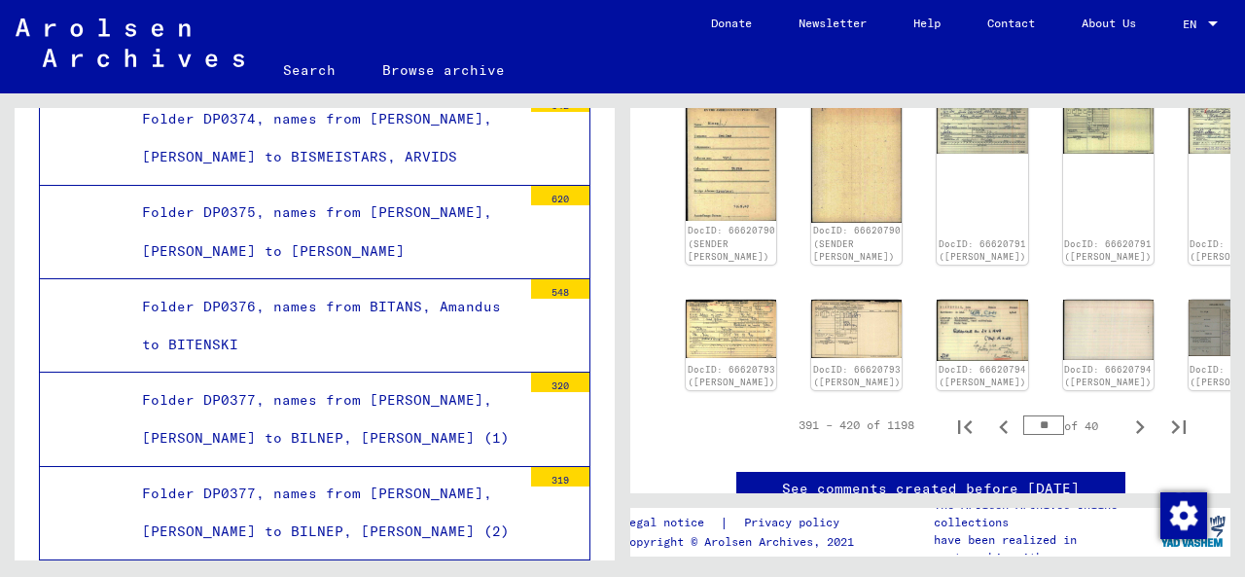
scroll to position [1056, 0]
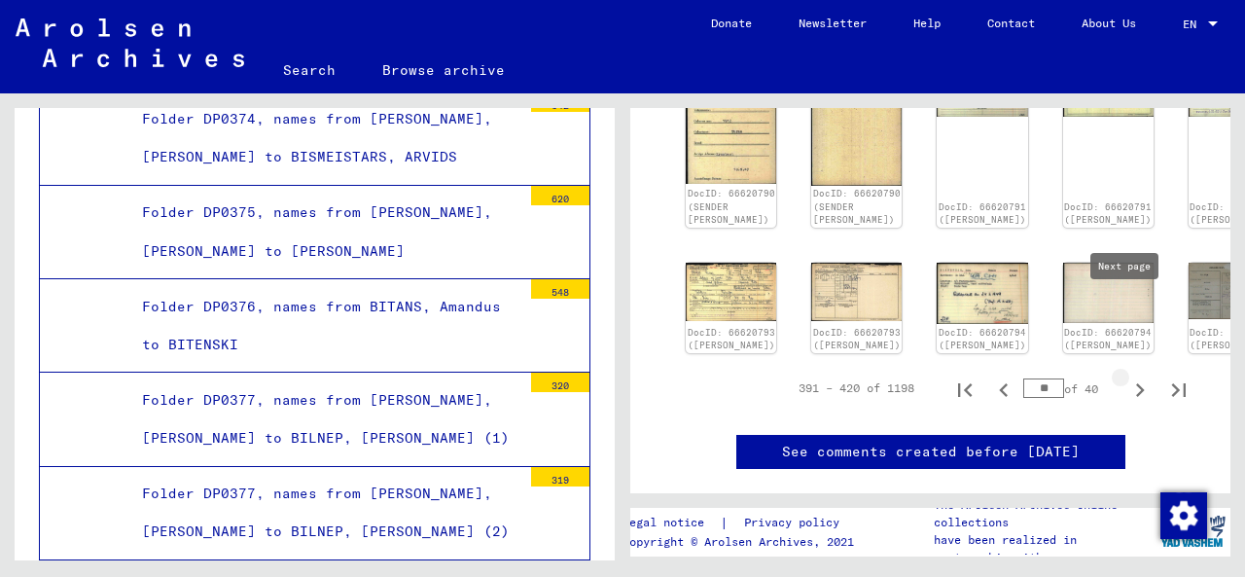
click at [1129, 376] on icon "Next page" at bounding box center [1139, 389] width 27 height 27
type input "**"
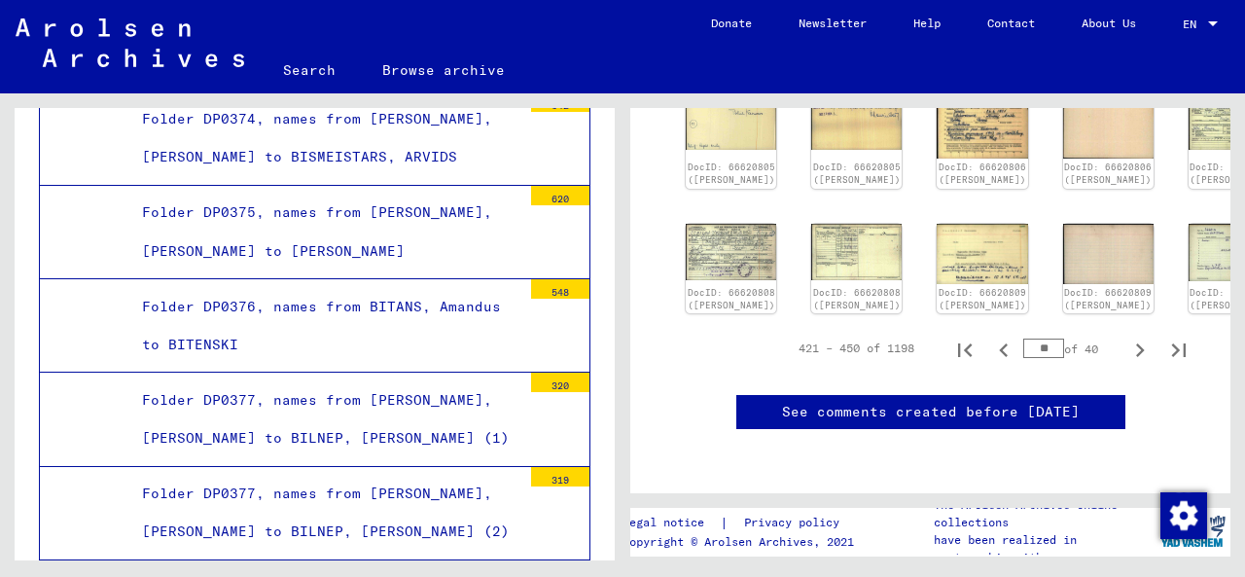
scroll to position [887, 0]
click at [1126, 337] on icon "Next page" at bounding box center [1139, 350] width 27 height 27
type input "**"
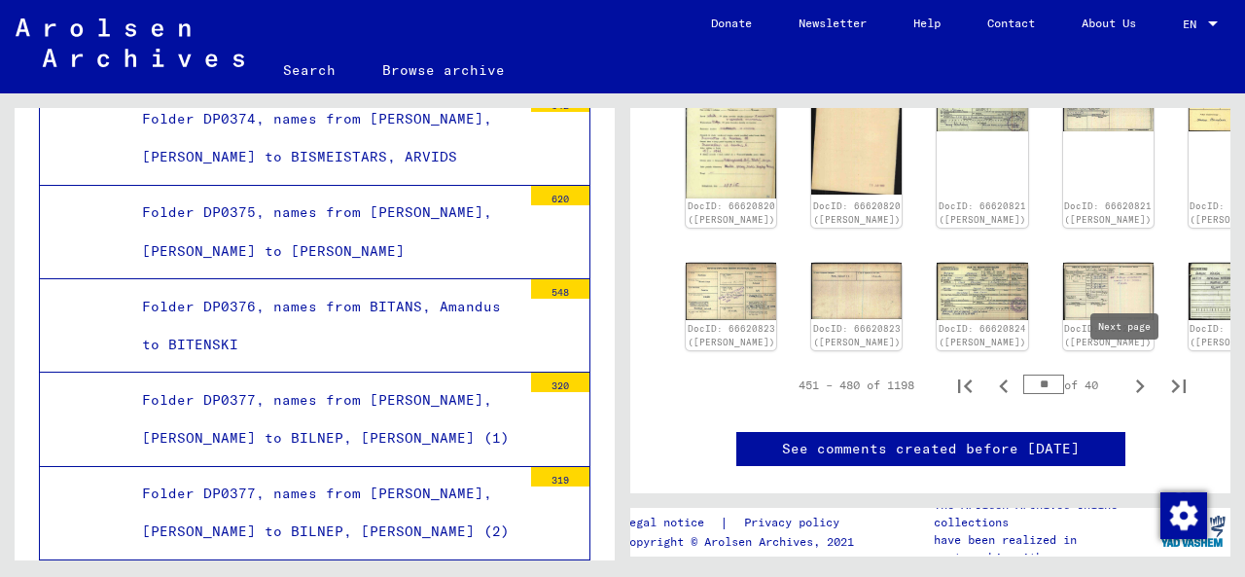
scroll to position [814, 0]
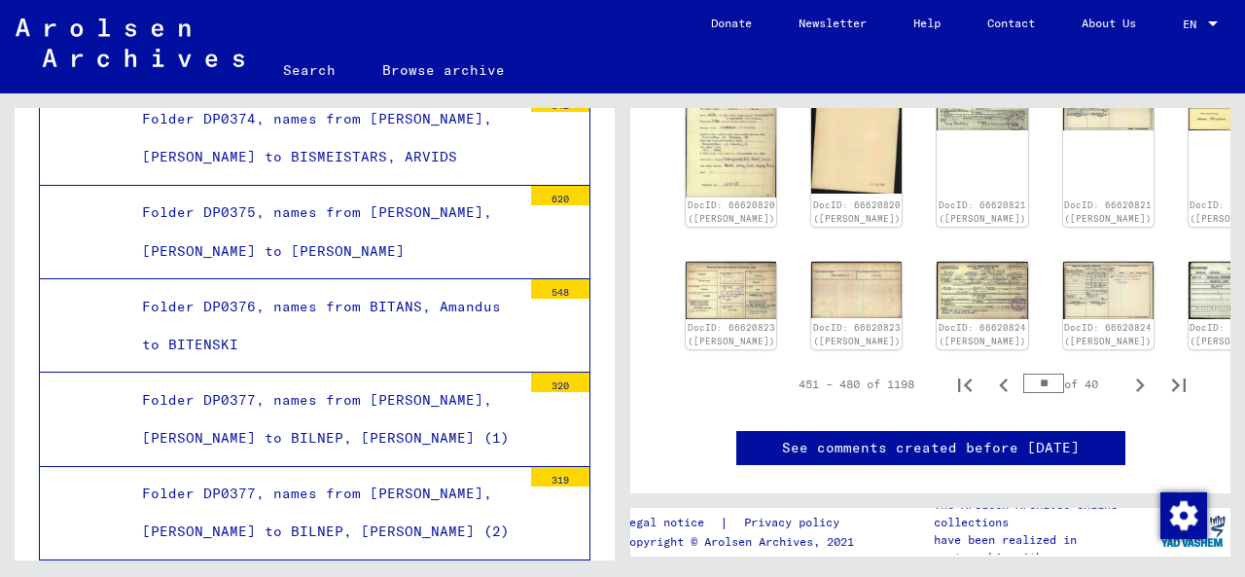
click at [1190, 347] on div "DocID: 66620825 ([PERSON_NAME])" at bounding box center [1234, 334] width 88 height 26
click at [1126, 399] on icon "Next page" at bounding box center [1139, 385] width 27 height 27
type input "**"
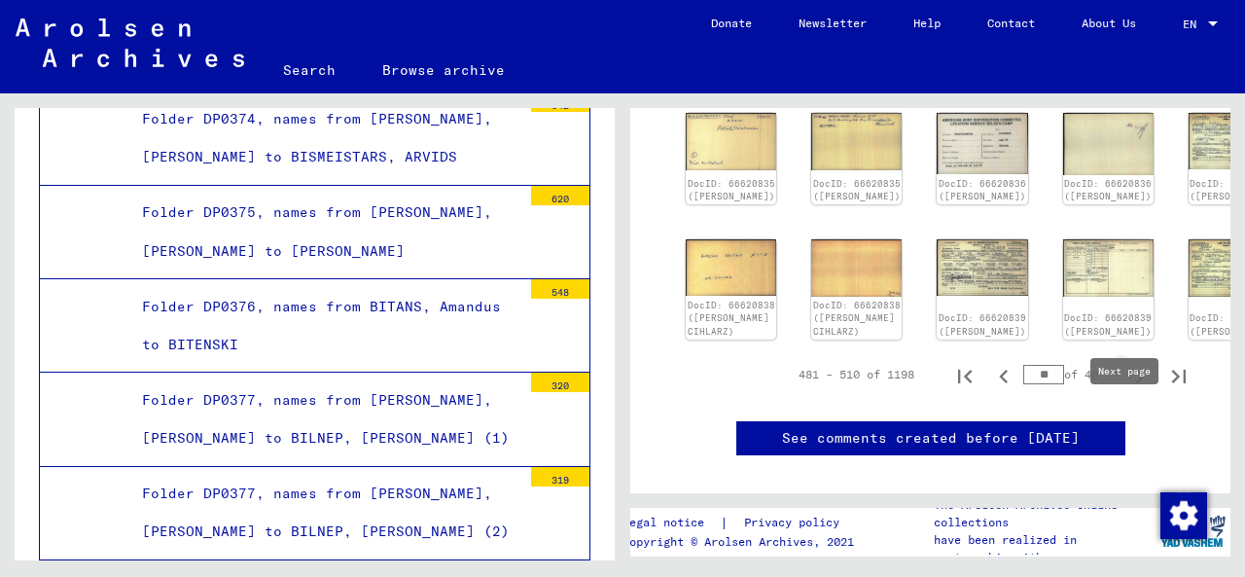
click at [1126, 390] on icon "Next page" at bounding box center [1139, 376] width 27 height 27
type input "**"
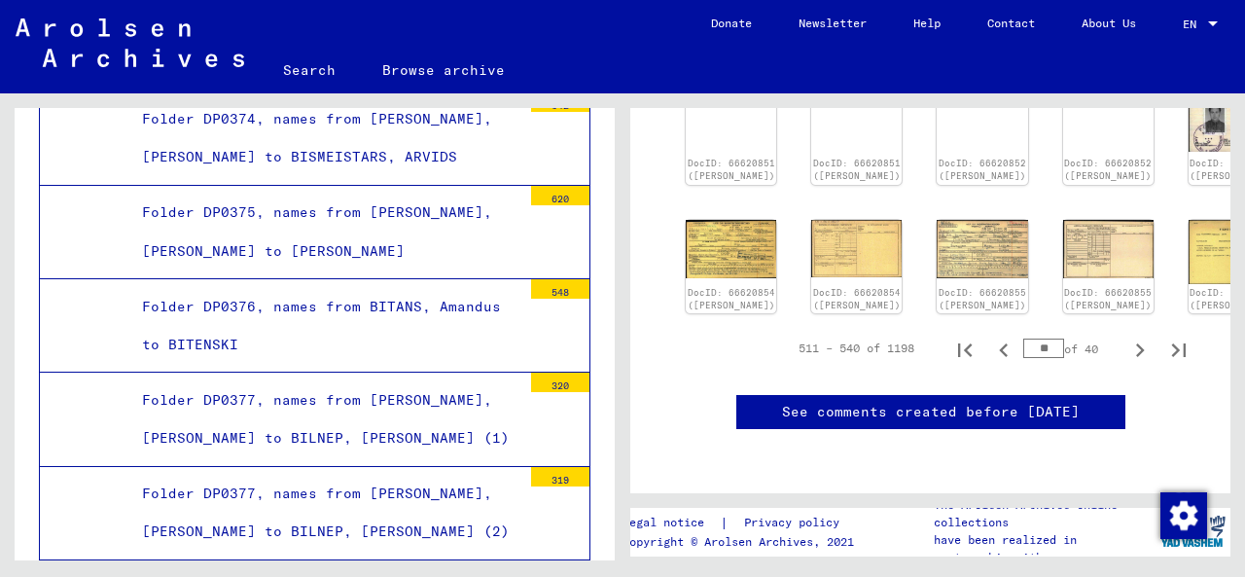
scroll to position [976, 0]
click at [1126, 337] on icon "Next page" at bounding box center [1139, 350] width 27 height 27
type input "**"
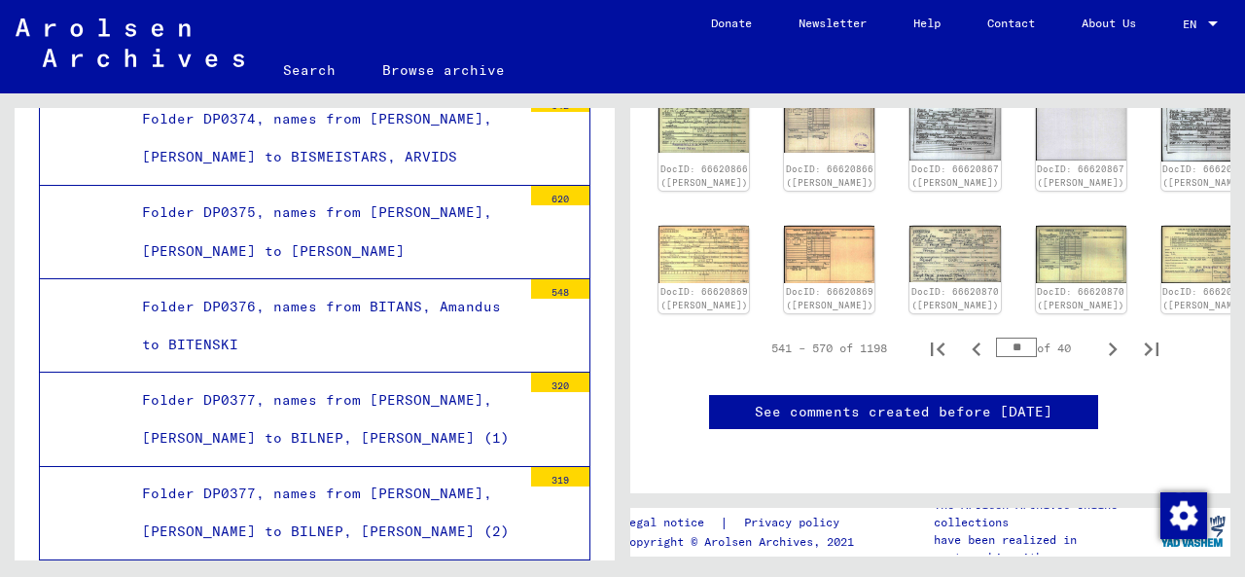
scroll to position [961, 43]
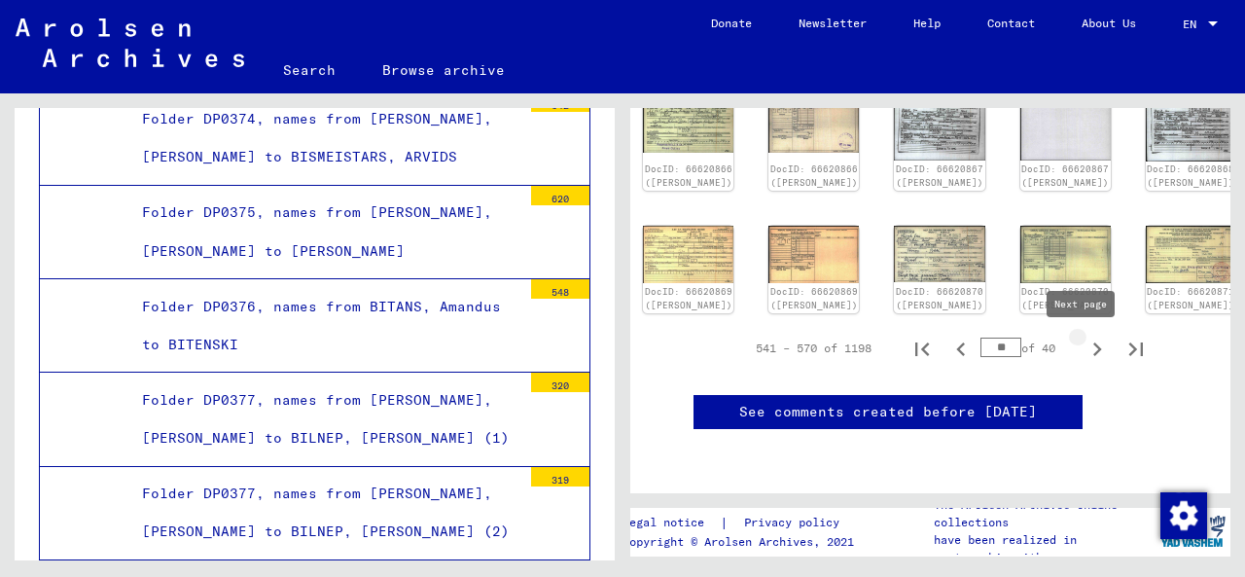
click at [1084, 349] on icon "Next page" at bounding box center [1097, 349] width 27 height 27
type input "**"
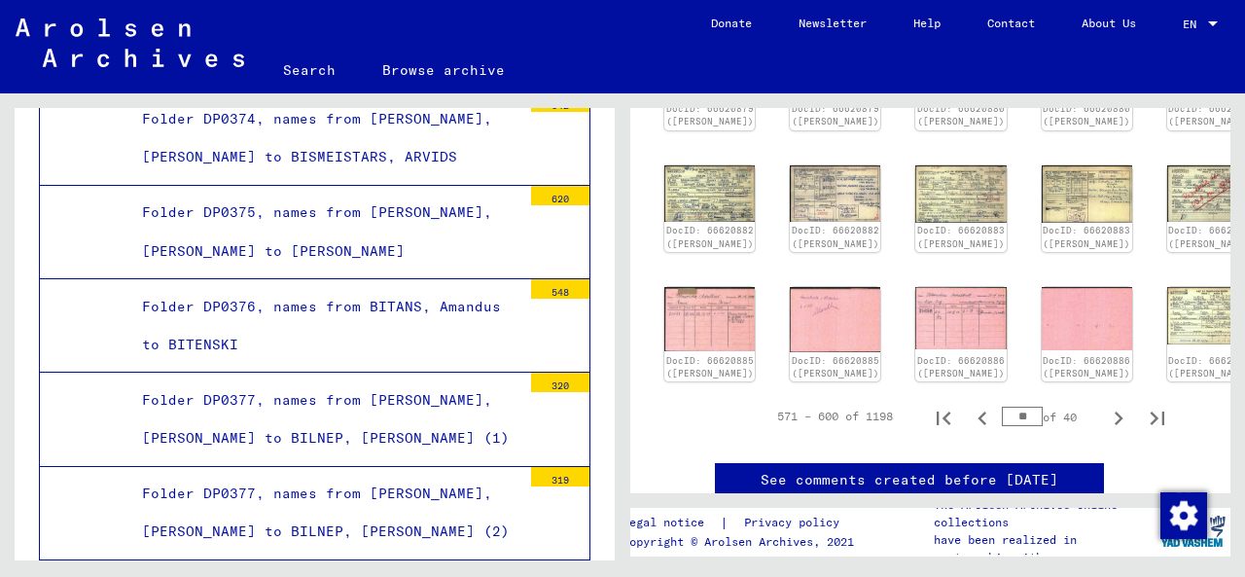
scroll to position [783, 21]
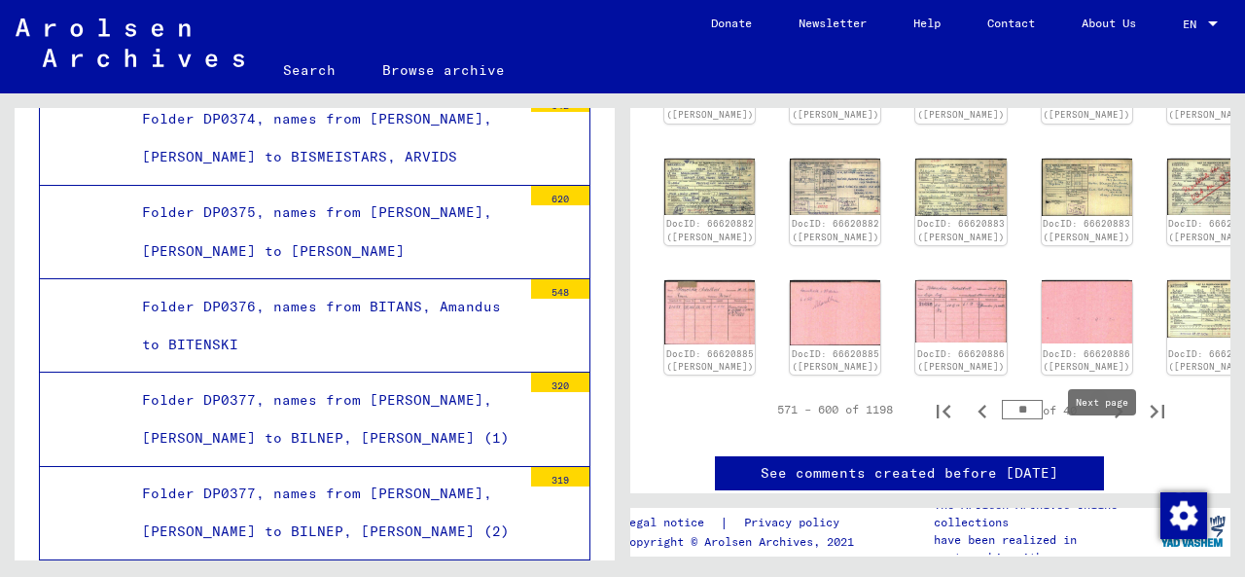
click at [1115, 418] on icon "Next page" at bounding box center [1119, 412] width 9 height 14
type input "**"
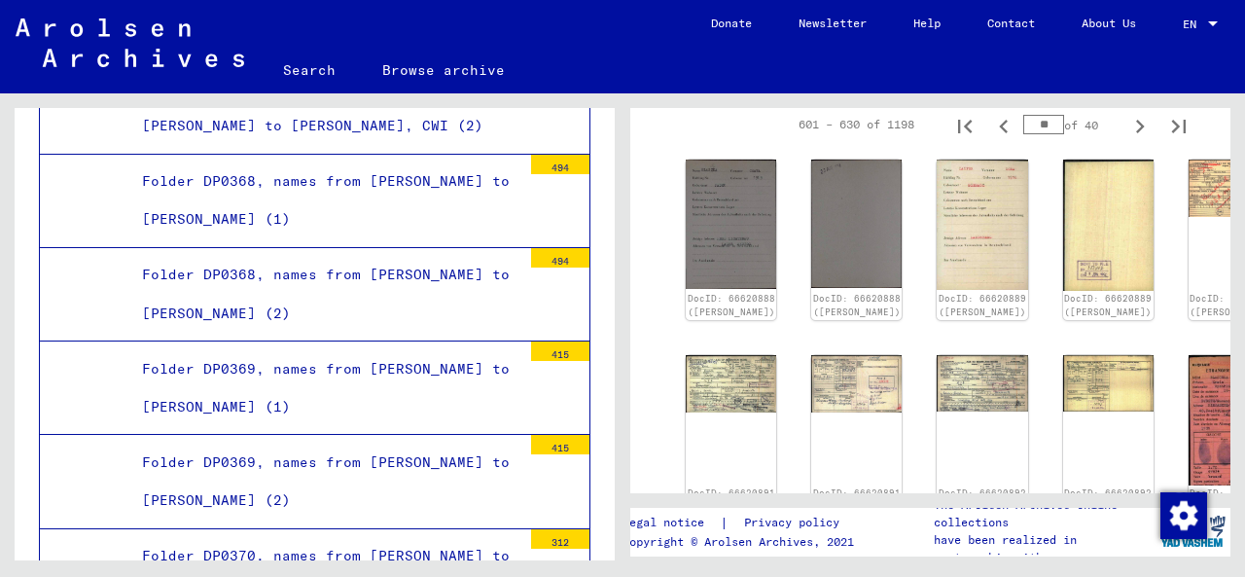
scroll to position [33845, 0]
